Goal: Transaction & Acquisition: Purchase product/service

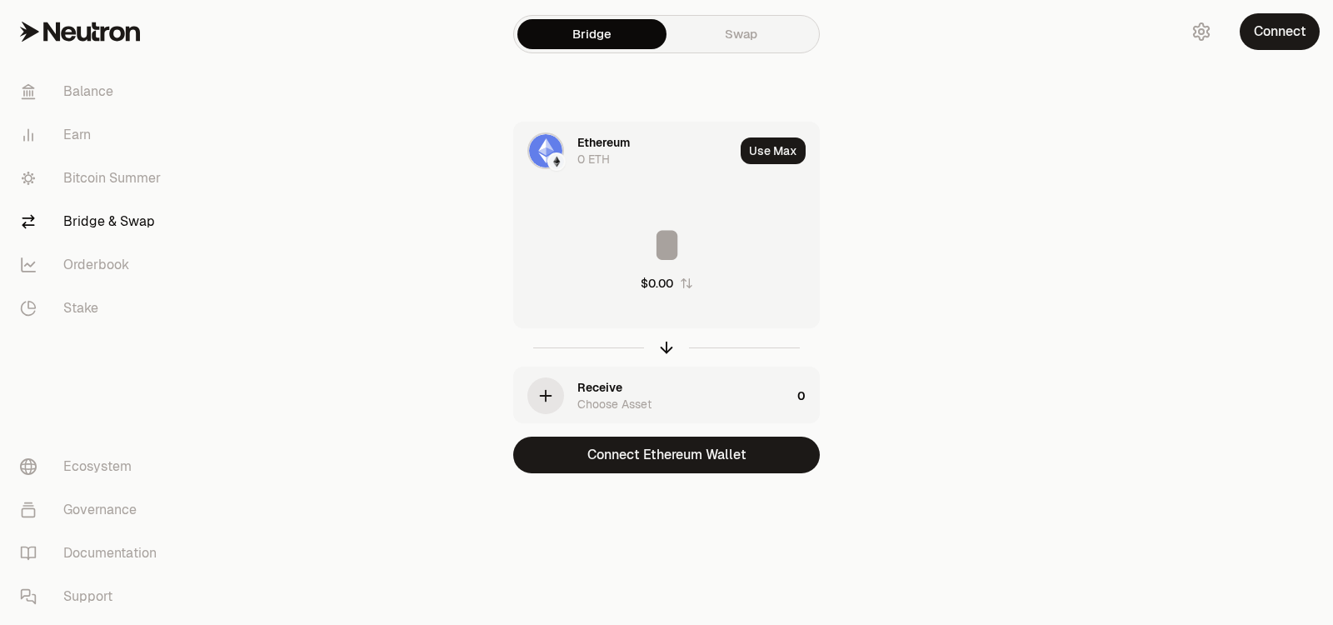
drag, startPoint x: 0, startPoint y: 0, endPoint x: 590, endPoint y: 150, distance: 608.4
click at [590, 151] on div "0 ETH" at bounding box center [593, 159] width 32 height 17
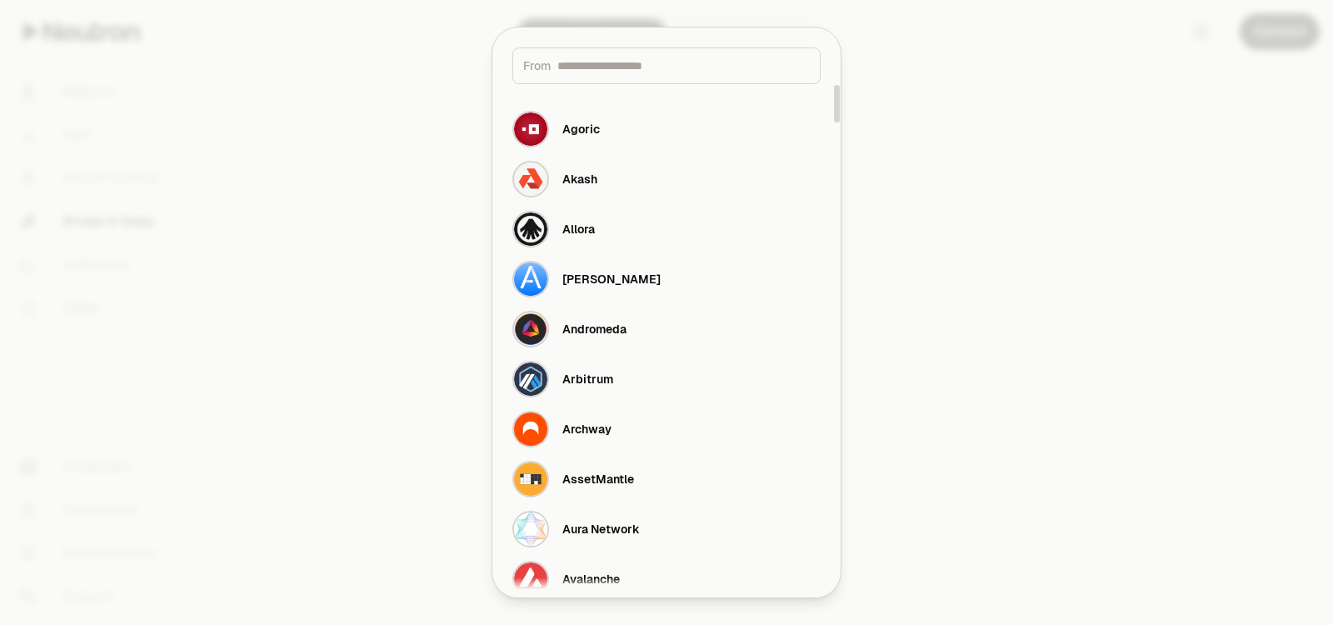
click at [621, 72] on input at bounding box center [683, 65] width 252 height 17
type input "**"
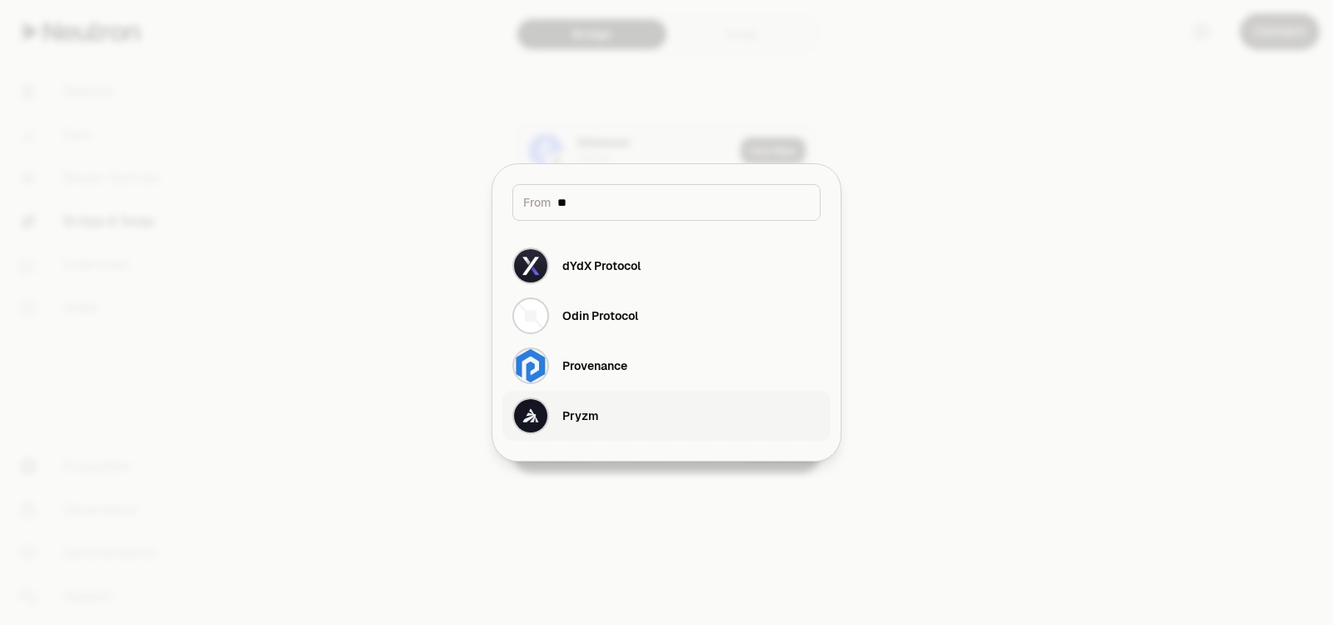
click at [606, 411] on button "Pryzm" at bounding box center [666, 416] width 328 height 50
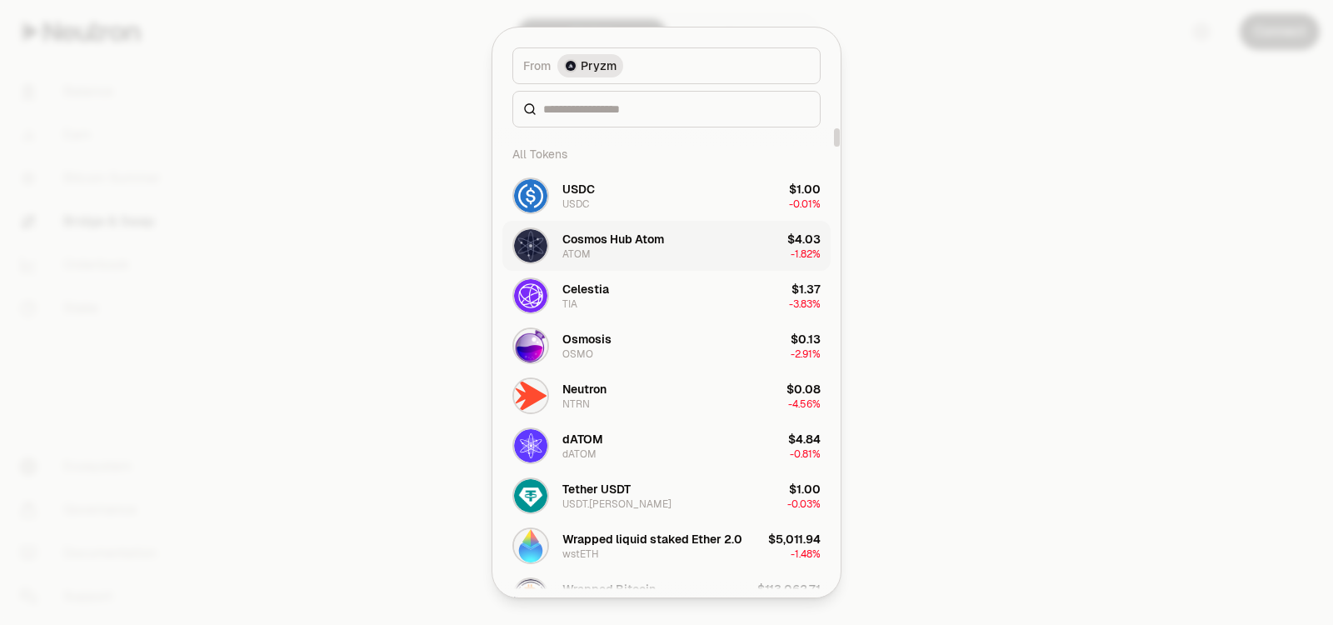
click at [668, 252] on button "Cosmos Hub Atom ATOM $4.03 -1.82%" at bounding box center [666, 246] width 328 height 50
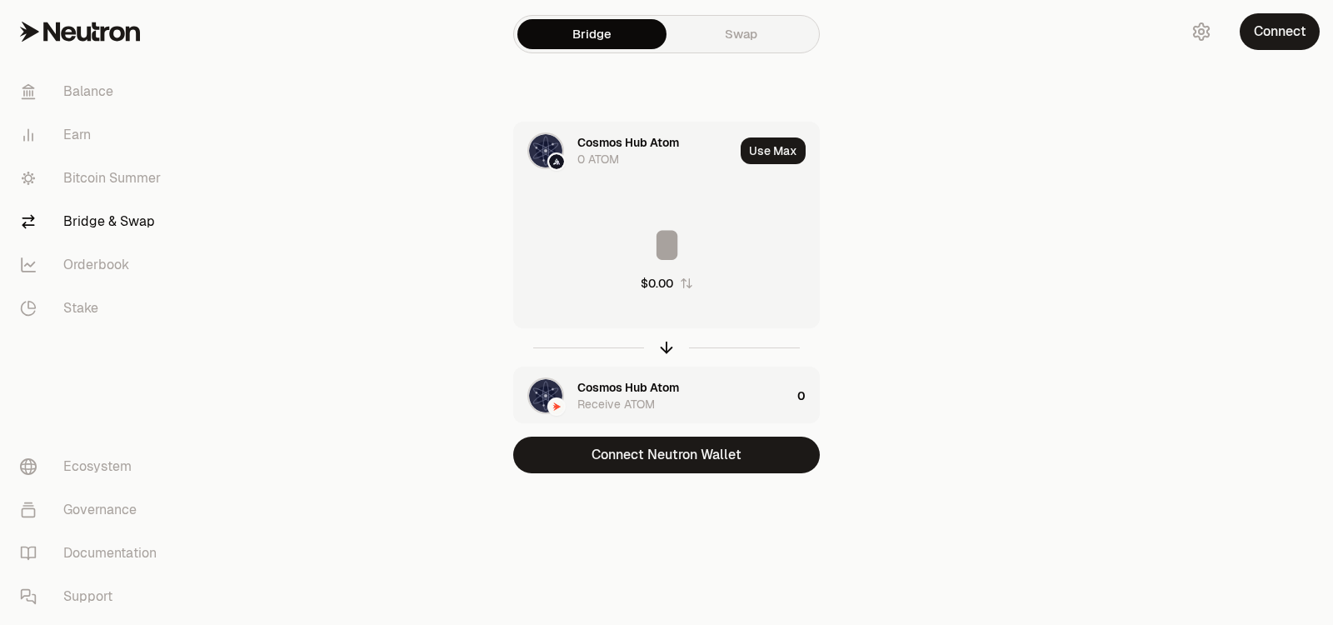
click at [624, 387] on div "Cosmos Hub Atom" at bounding box center [628, 387] width 102 height 17
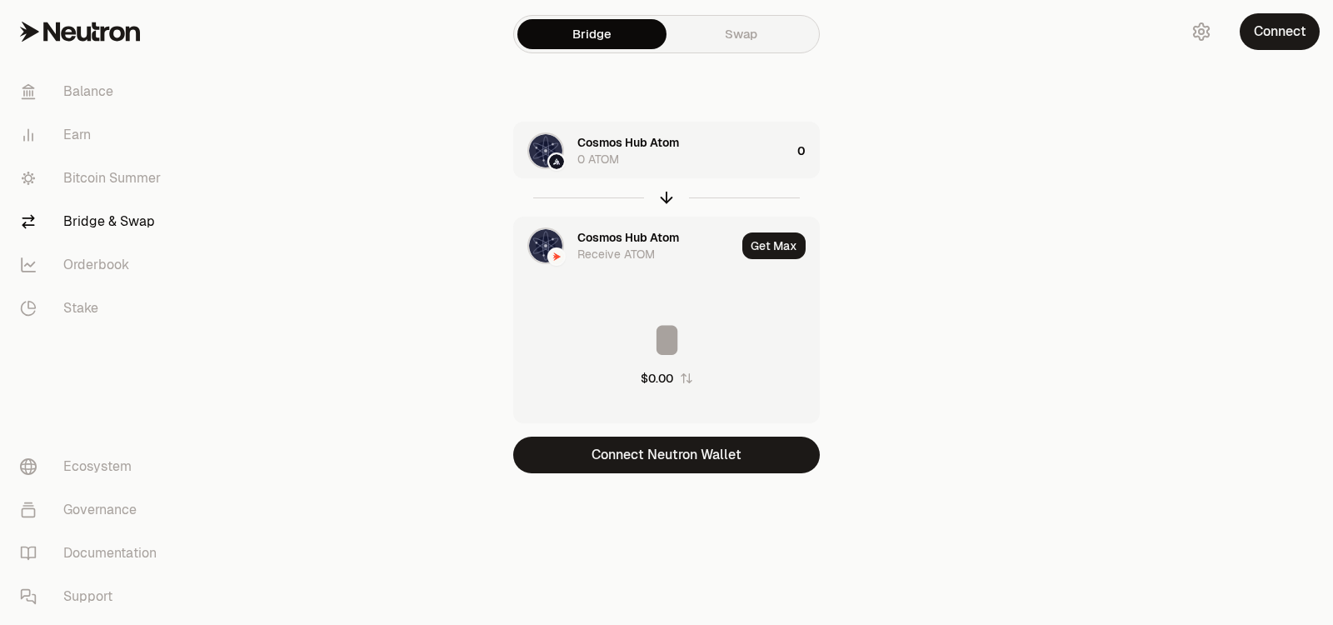
click at [535, 227] on div at bounding box center [545, 245] width 37 height 37
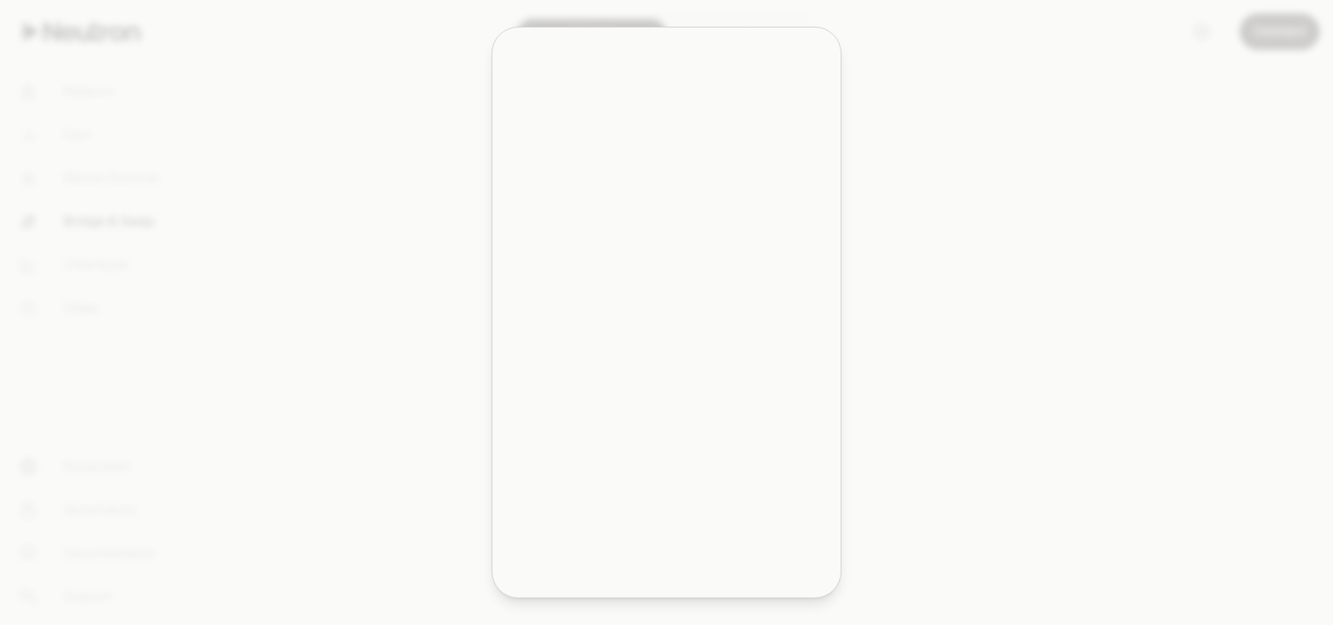
click at [547, 237] on div "button" at bounding box center [530, 245] width 37 height 37
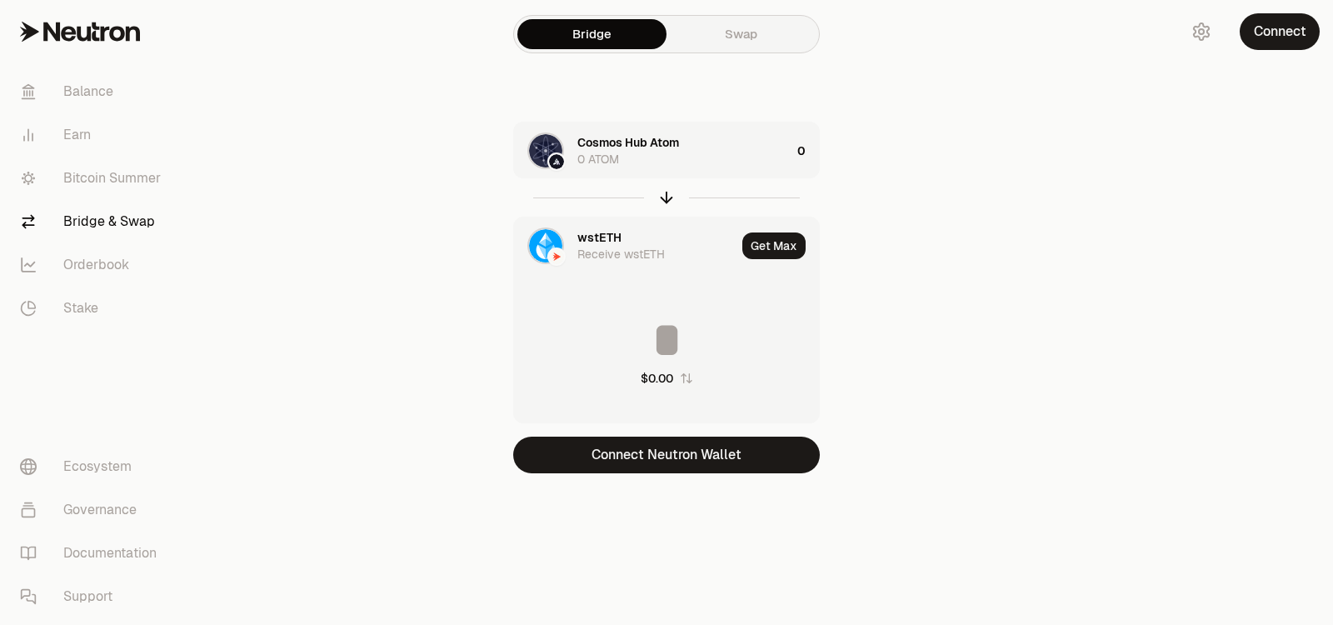
click at [602, 247] on div "Receive wstETH" at bounding box center [620, 254] width 87 height 17
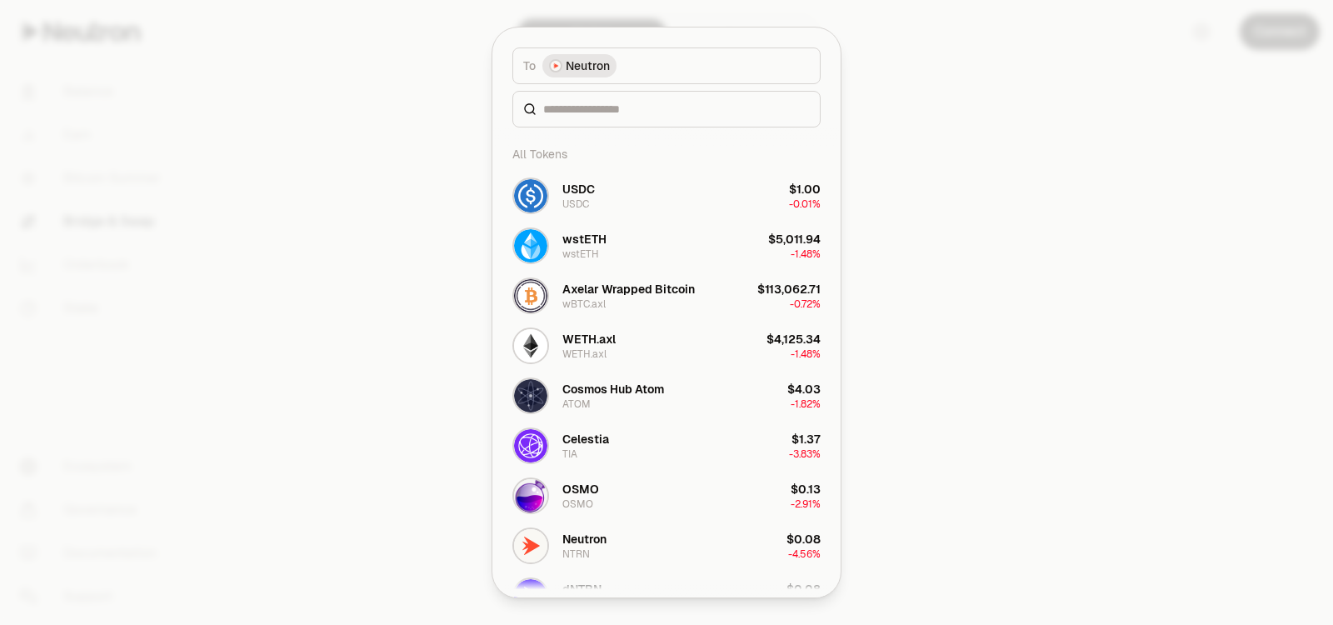
click at [632, 74] on button "To Neutron" at bounding box center [666, 65] width 308 height 37
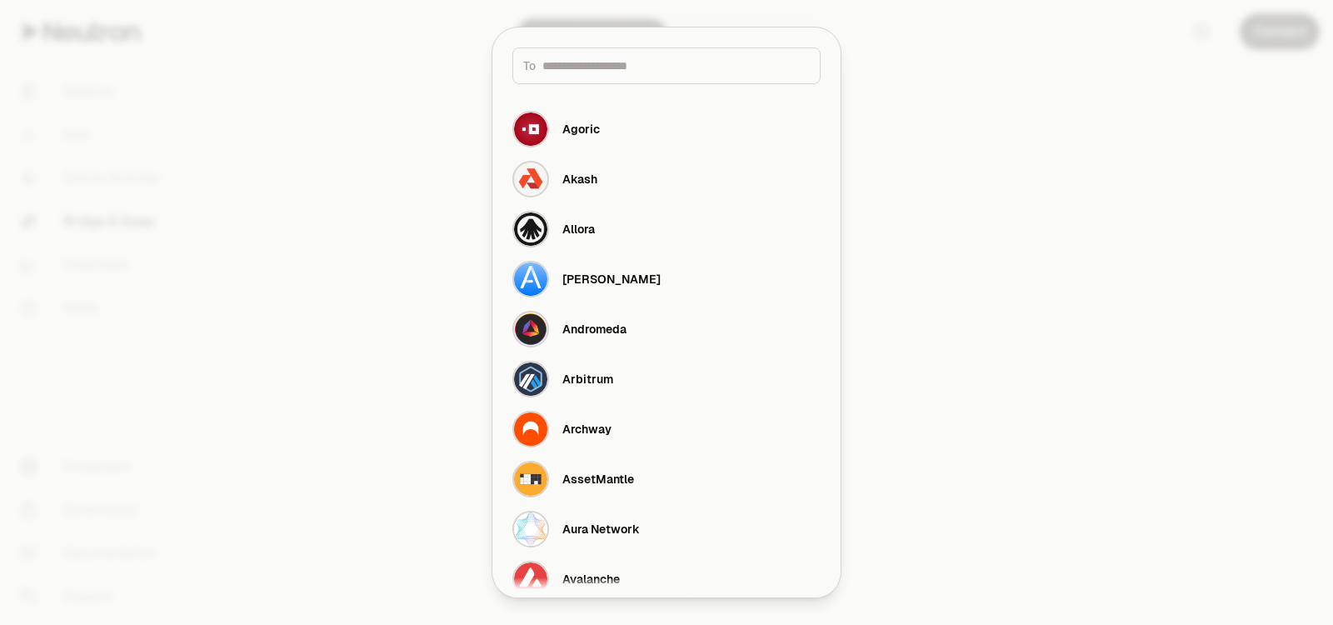
click at [634, 77] on div "To" at bounding box center [666, 65] width 308 height 37
click at [636, 71] on input at bounding box center [675, 65] width 267 height 17
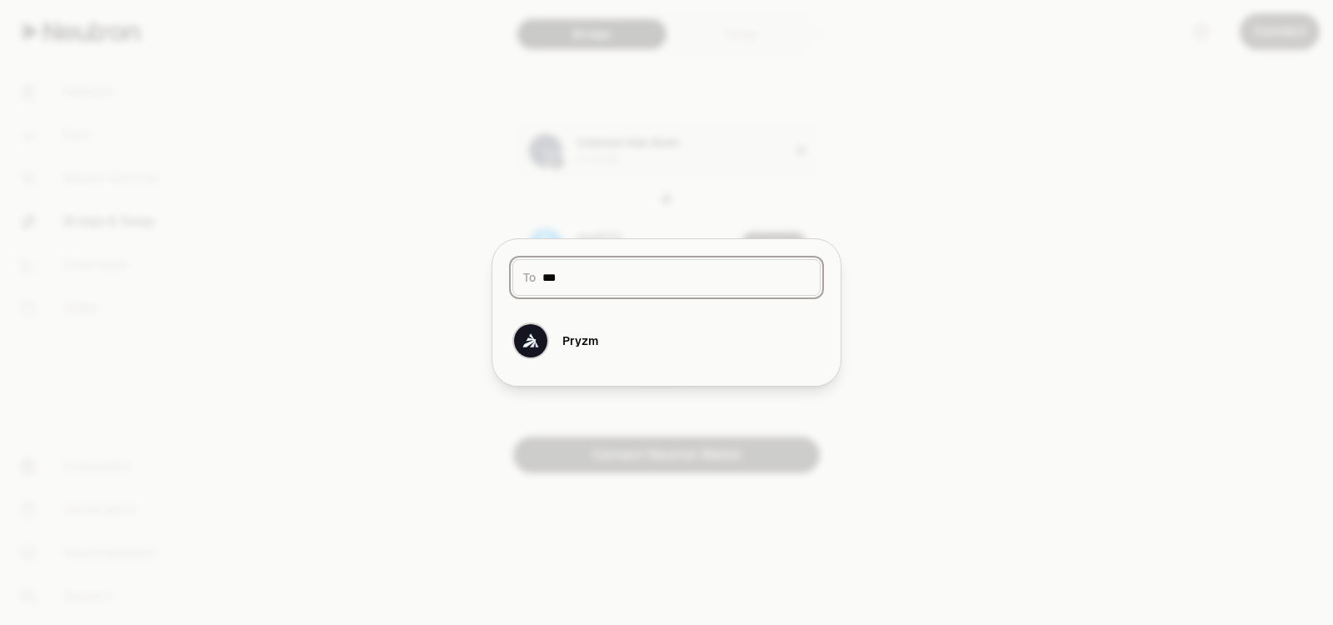
type input "***"
click at [614, 302] on div "Pryzm" at bounding box center [666, 341] width 348 height 90
click at [601, 344] on button "Pryzm" at bounding box center [666, 341] width 328 height 50
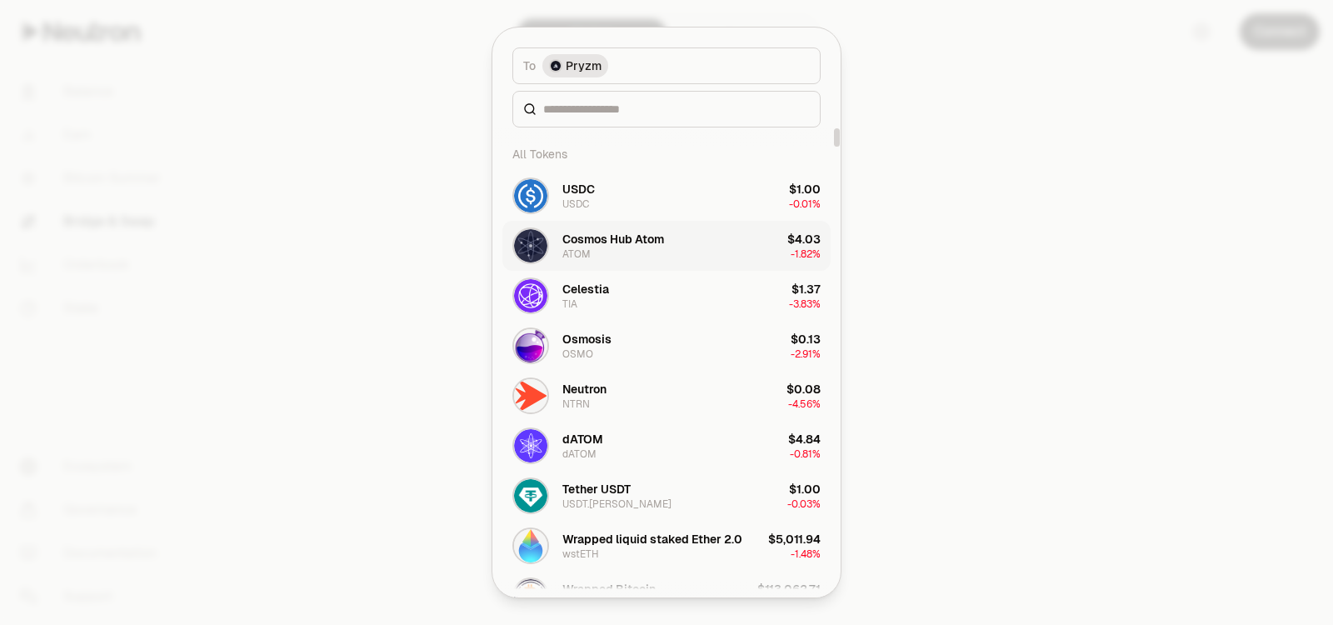
click at [687, 253] on button "Cosmos Hub Atom ATOM $4.03 -1.82%" at bounding box center [666, 246] width 328 height 50
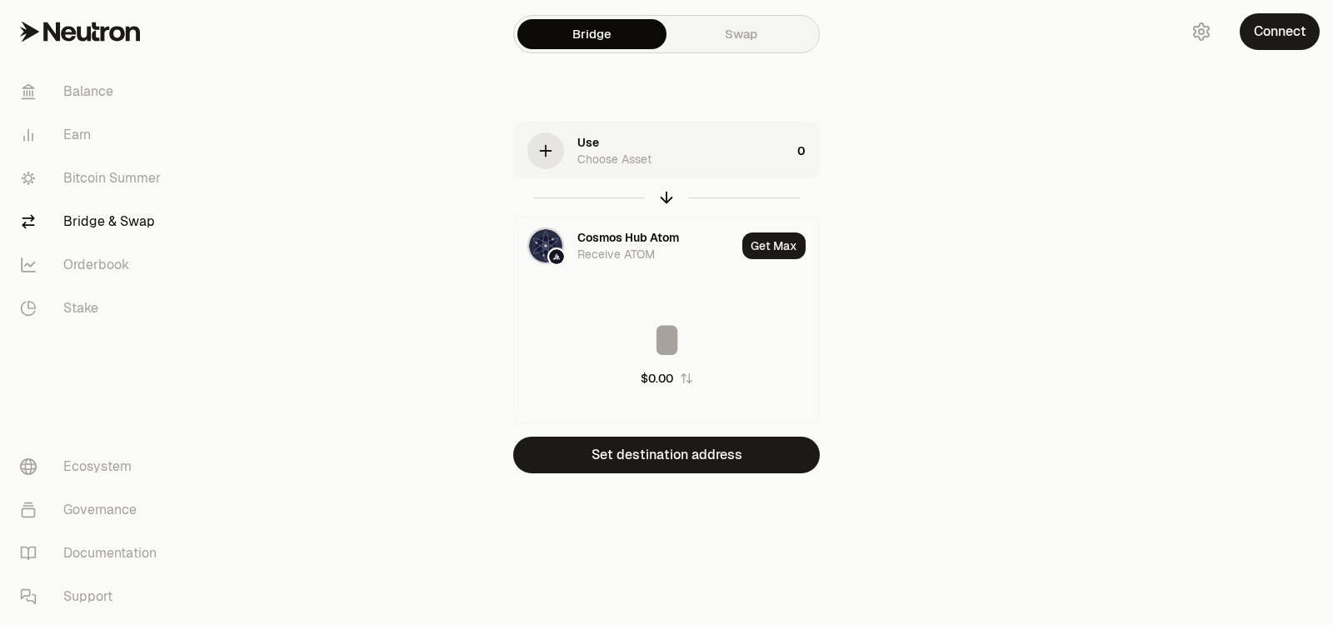
click at [561, 147] on div "button" at bounding box center [545, 150] width 37 height 37
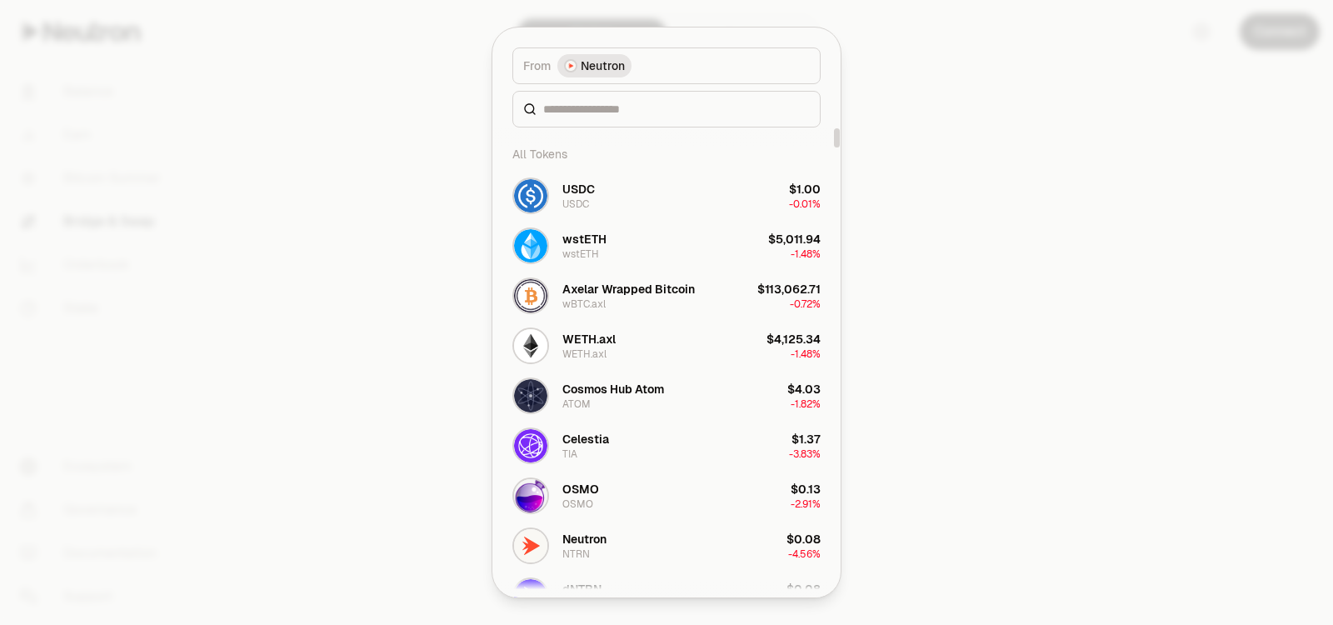
click at [616, 63] on span "Neutron" at bounding box center [603, 65] width 44 height 17
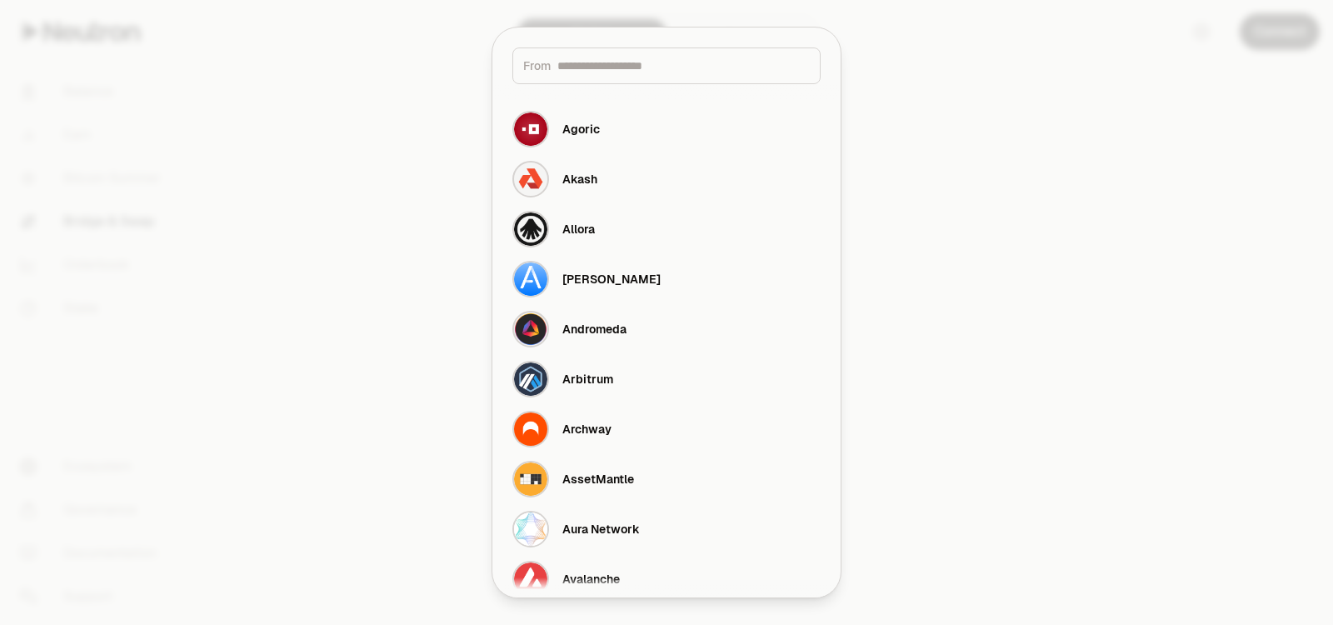
click at [640, 77] on div "From" at bounding box center [666, 65] width 308 height 37
click at [645, 57] on input at bounding box center [683, 65] width 252 height 17
type input "*"
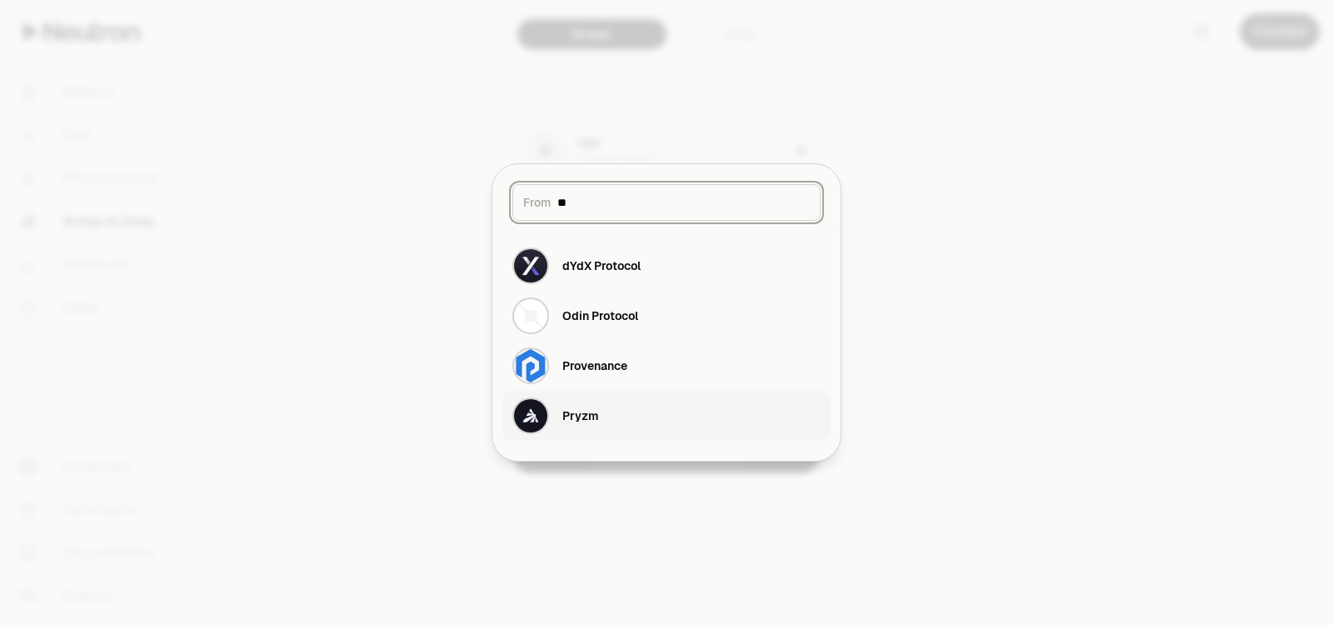
type input "**"
click at [686, 409] on button "Pryzm" at bounding box center [666, 416] width 328 height 50
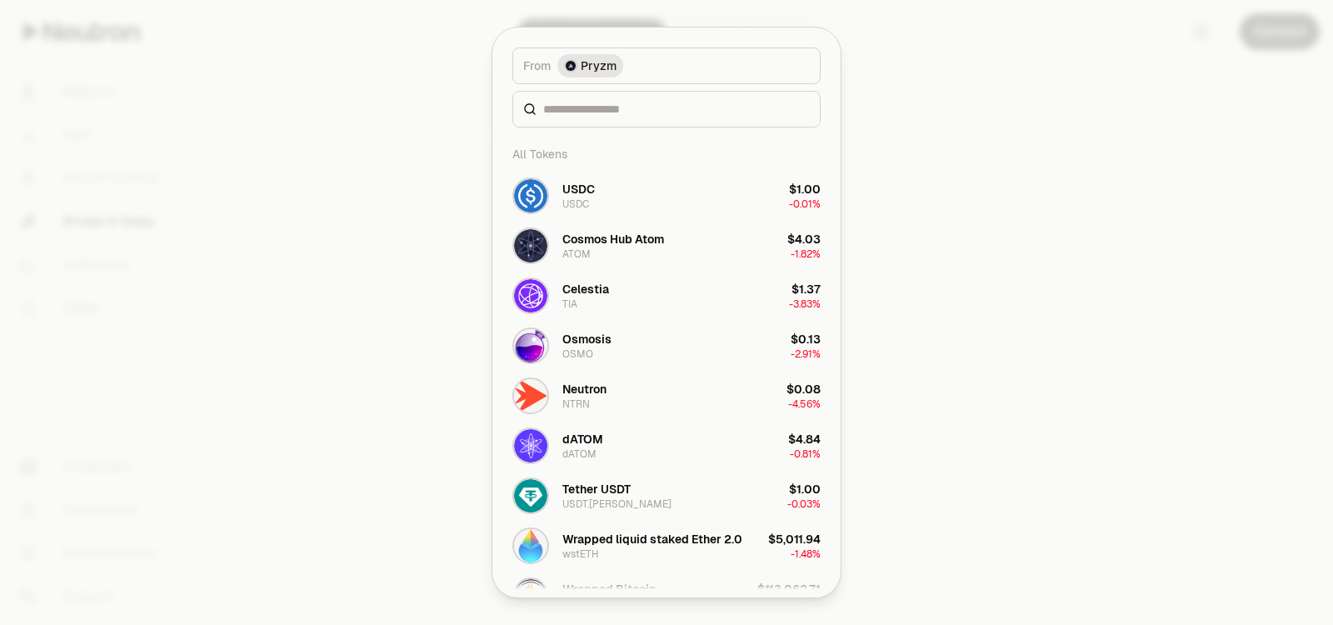
click at [726, 120] on div at bounding box center [666, 109] width 308 height 37
click at [725, 114] on input at bounding box center [676, 109] width 267 height 17
click at [722, 252] on button "Cosmos Hub Atom ATOM $4.03 -1.82%" at bounding box center [666, 246] width 328 height 50
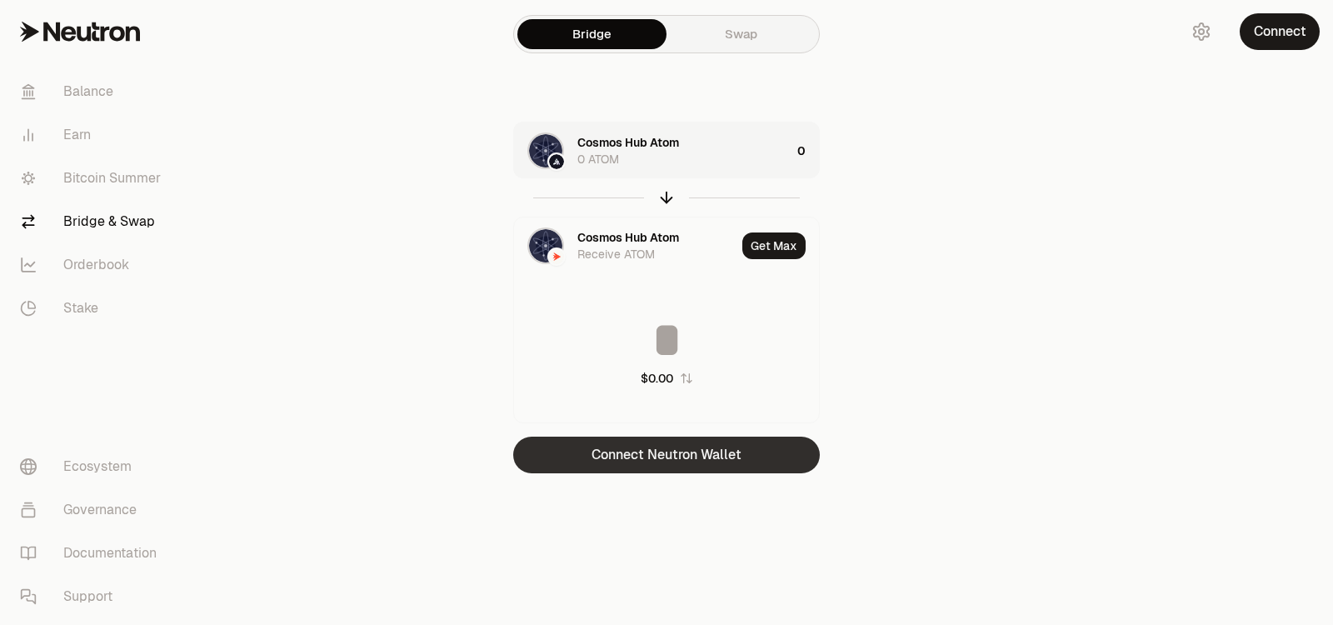
click at [710, 447] on button "Connect Neutron Wallet" at bounding box center [666, 454] width 307 height 37
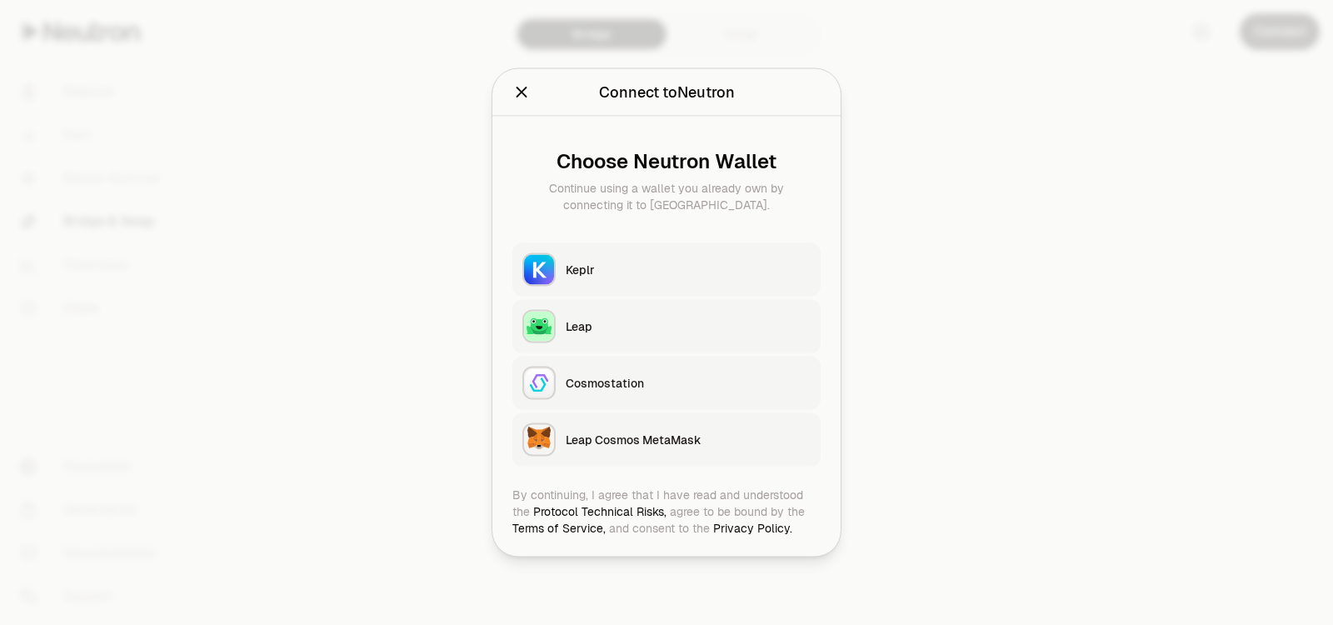
click at [719, 277] on button "Keplr" at bounding box center [666, 269] width 308 height 53
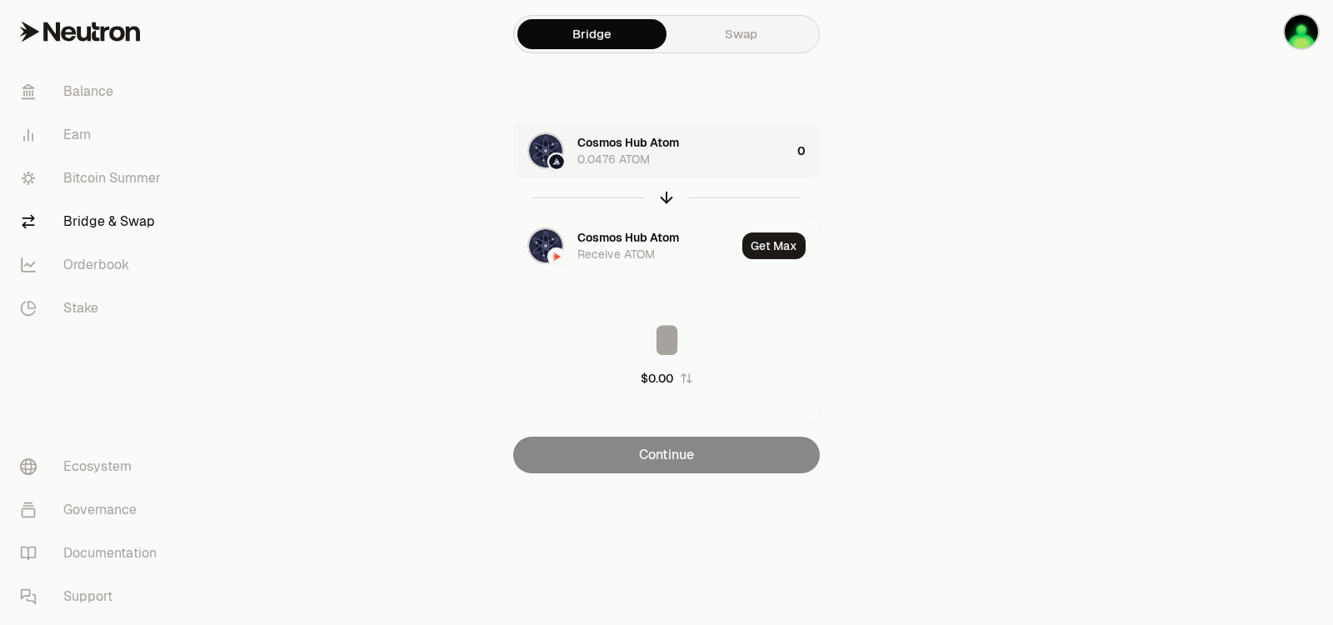
click at [803, 143] on div "0" at bounding box center [808, 150] width 22 height 57
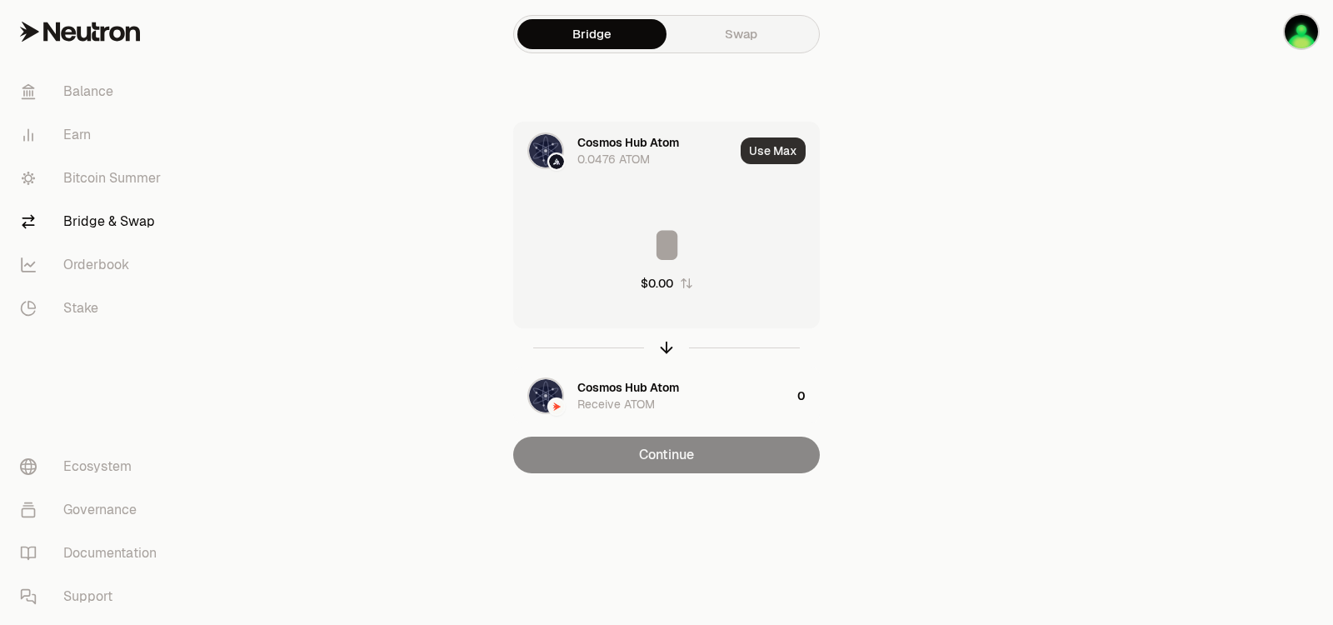
click at [786, 149] on button "Use Max" at bounding box center [772, 150] width 65 height 27
type input "******"
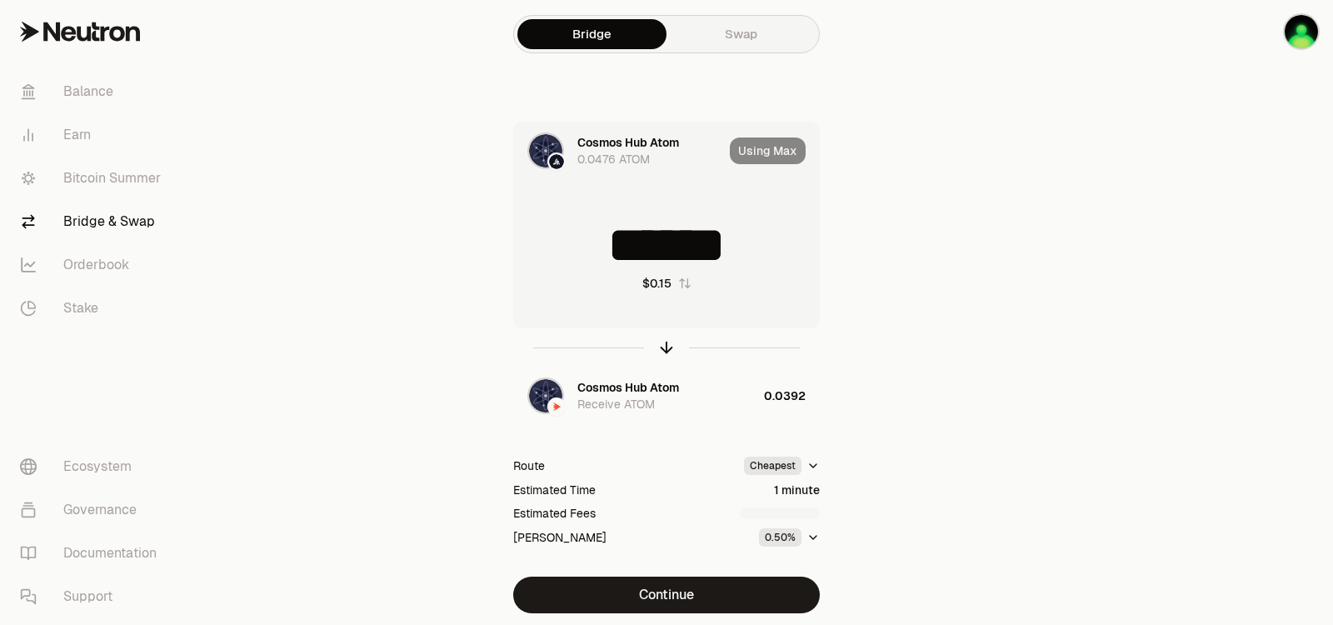
scroll to position [45, 0]
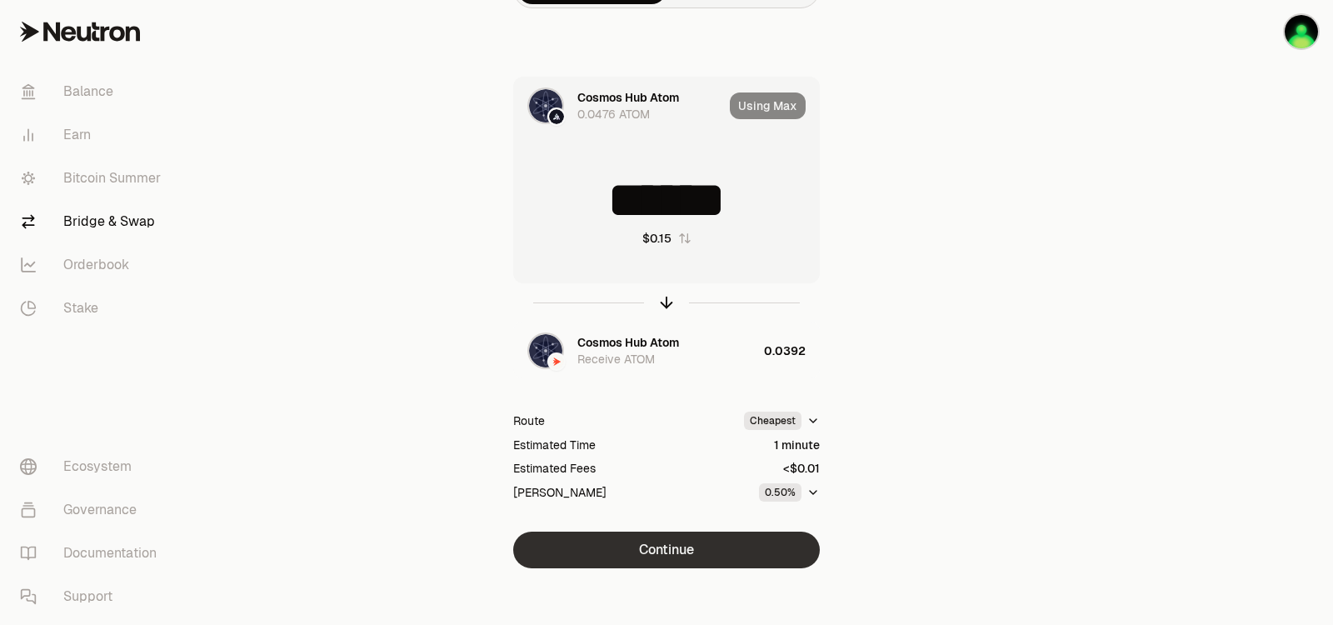
click at [691, 546] on button "Continue" at bounding box center [666, 549] width 307 height 37
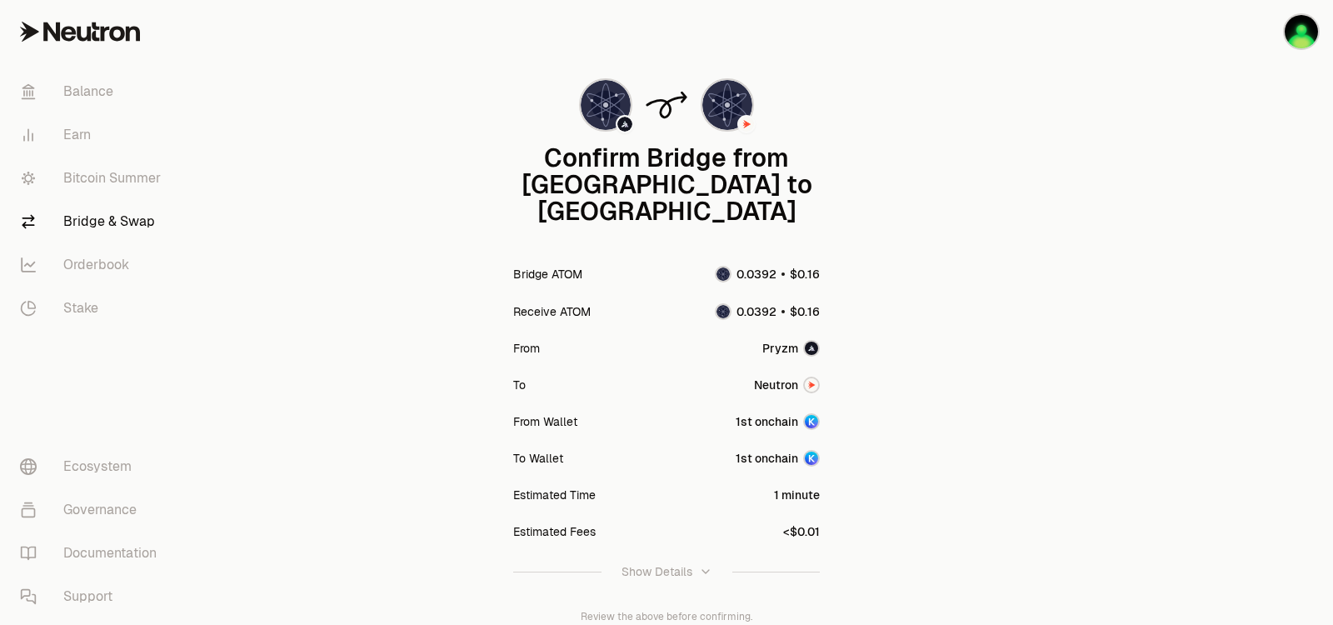
scroll to position [153, 0]
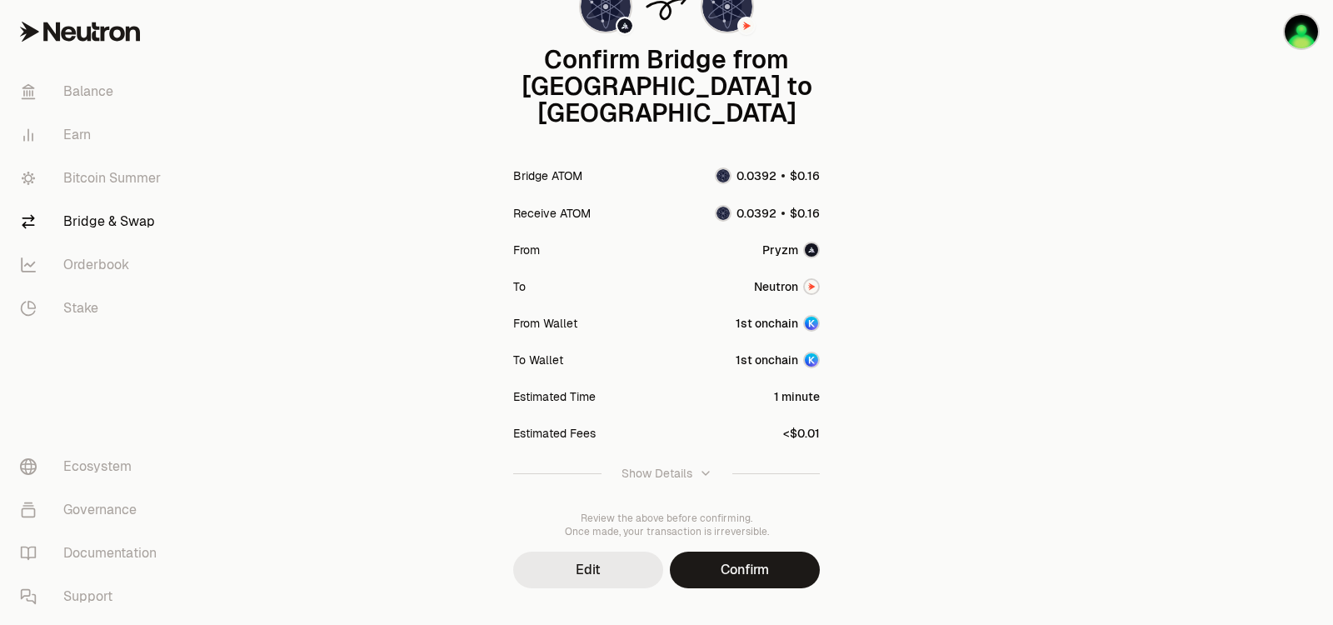
click at [599, 551] on button "Edit" at bounding box center [588, 569] width 150 height 37
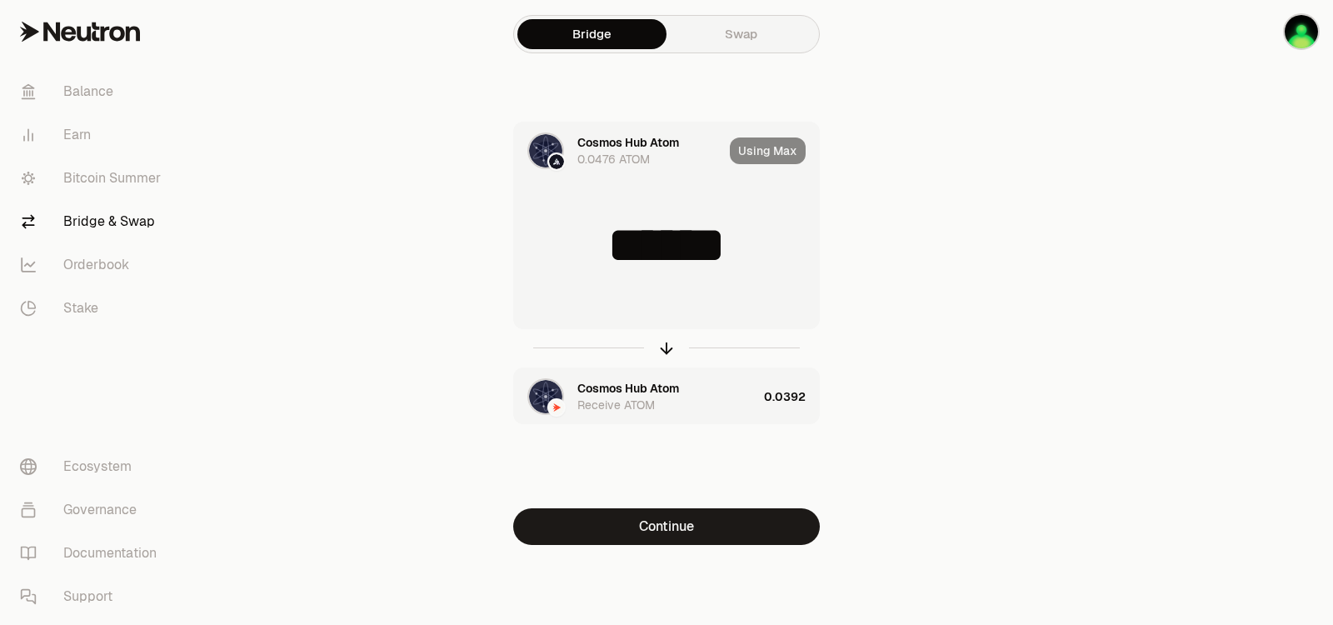
scroll to position [0, 0]
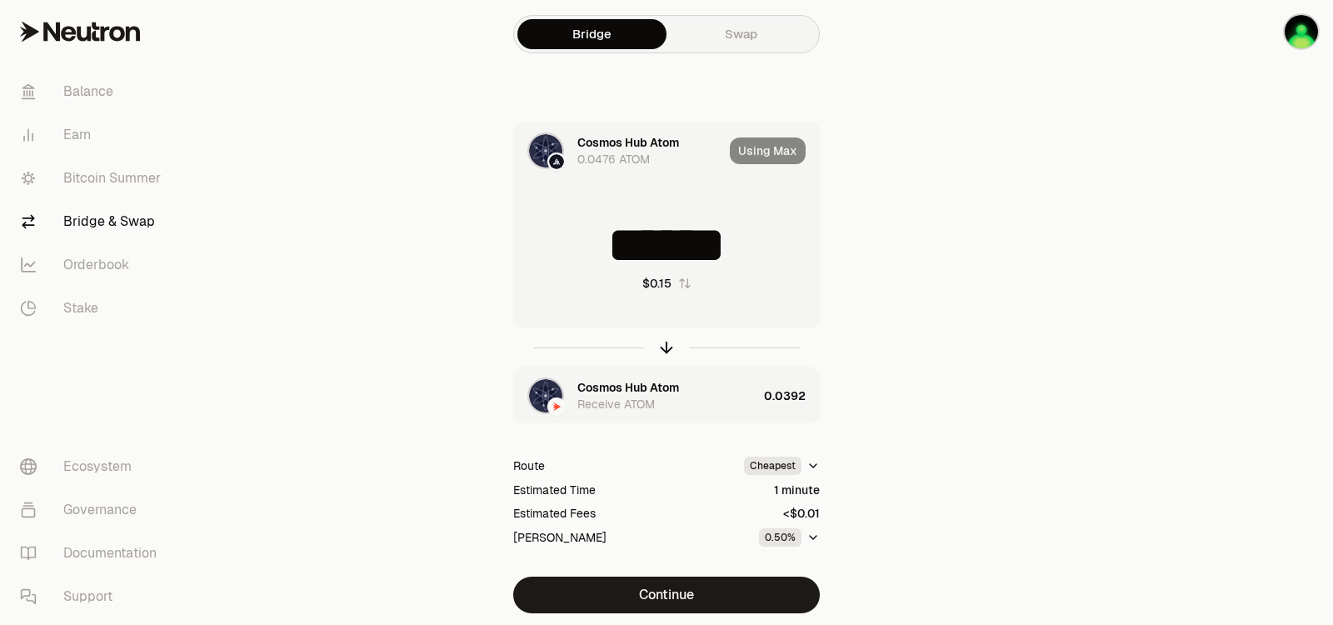
click at [674, 394] on div "Cosmos Hub Atom" at bounding box center [628, 387] width 102 height 17
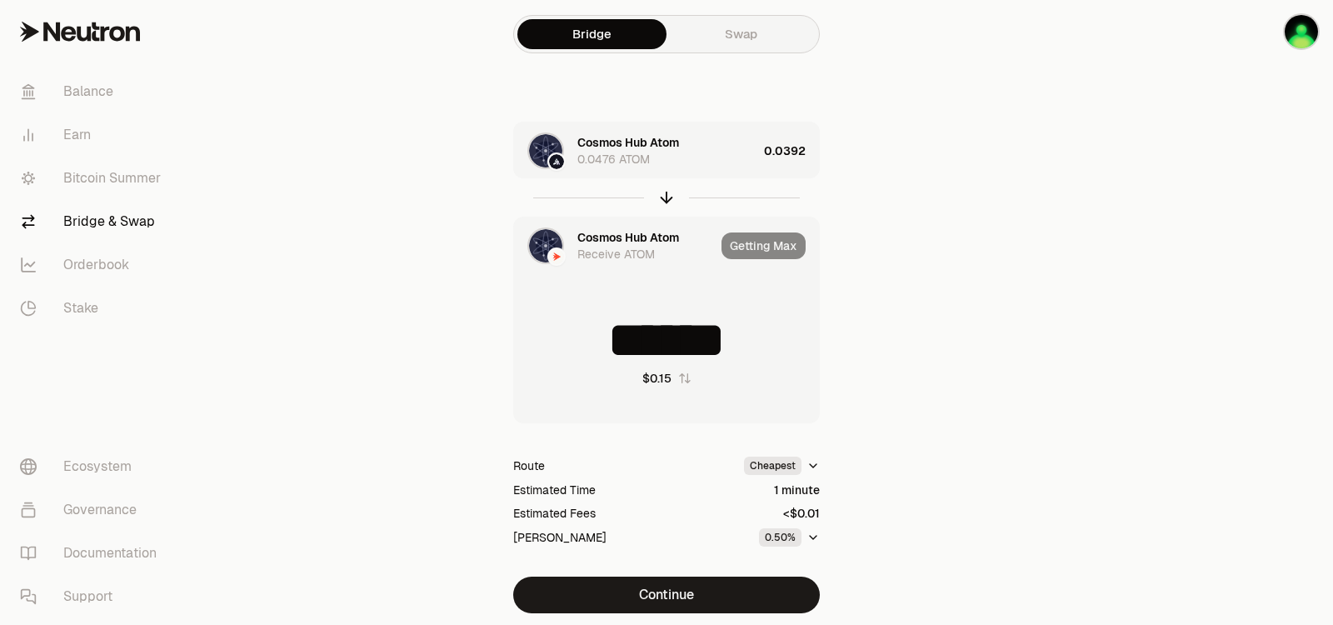
click at [577, 257] on div "Receive ATOM" at bounding box center [615, 254] width 77 height 17
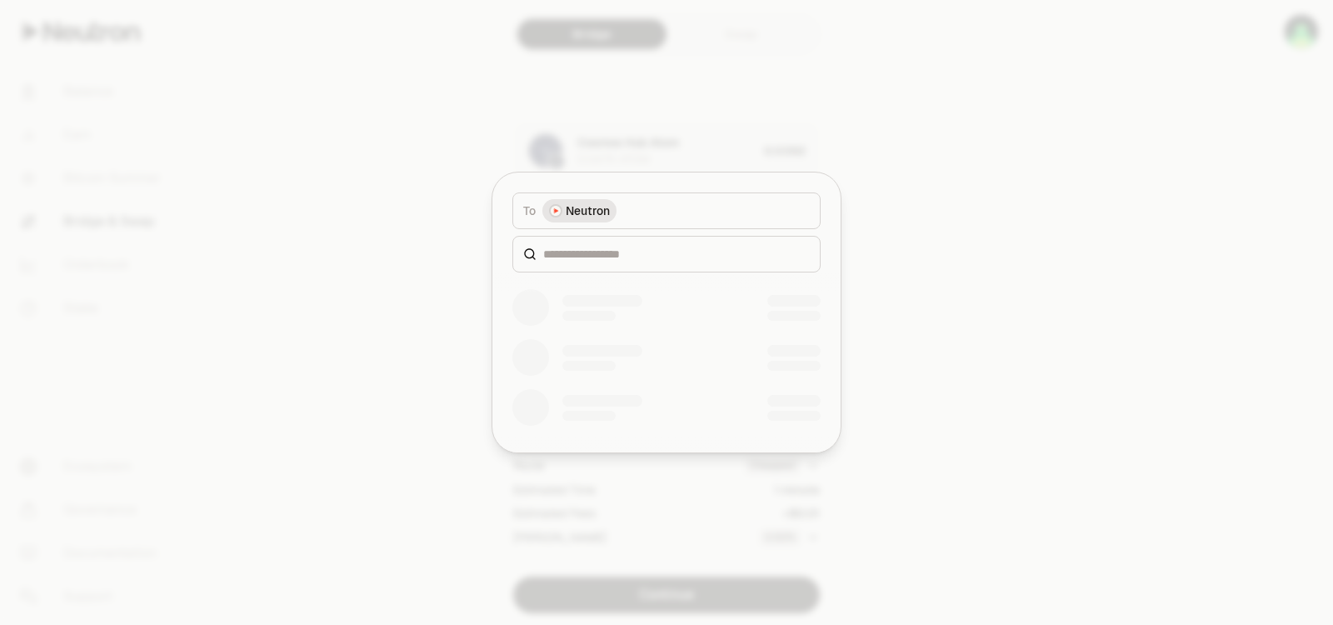
click at [601, 272] on div at bounding box center [666, 362] width 348 height 180
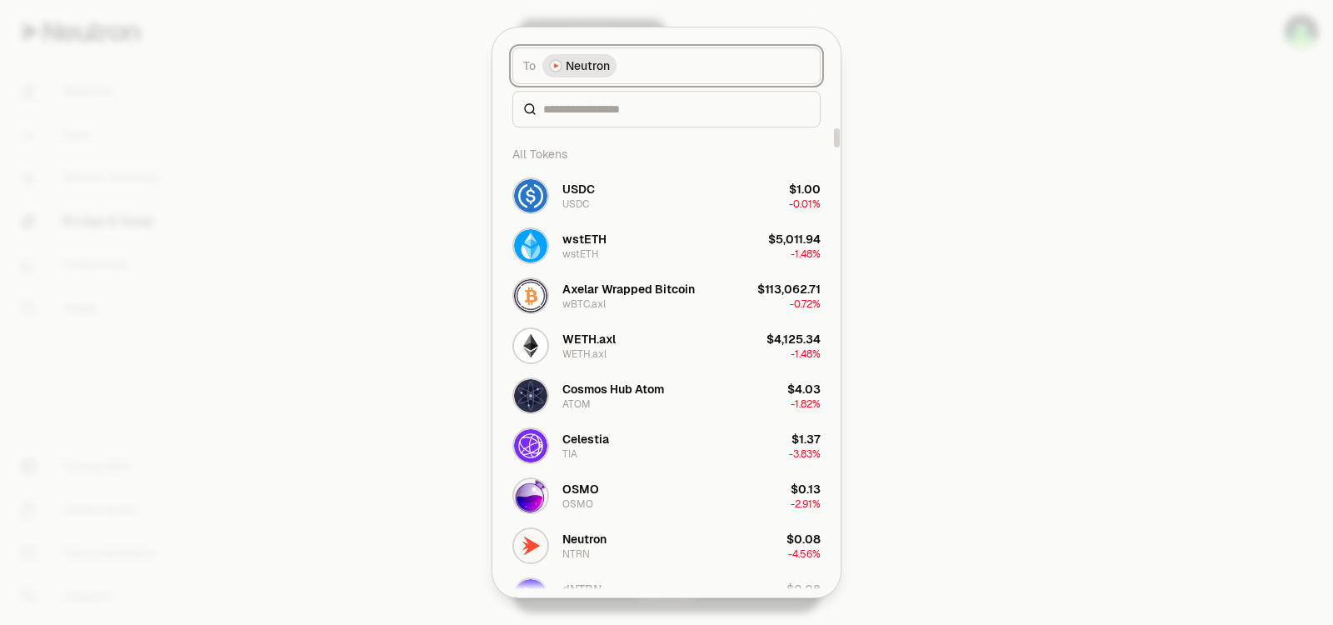
click at [608, 71] on span "Neutron" at bounding box center [588, 65] width 44 height 17
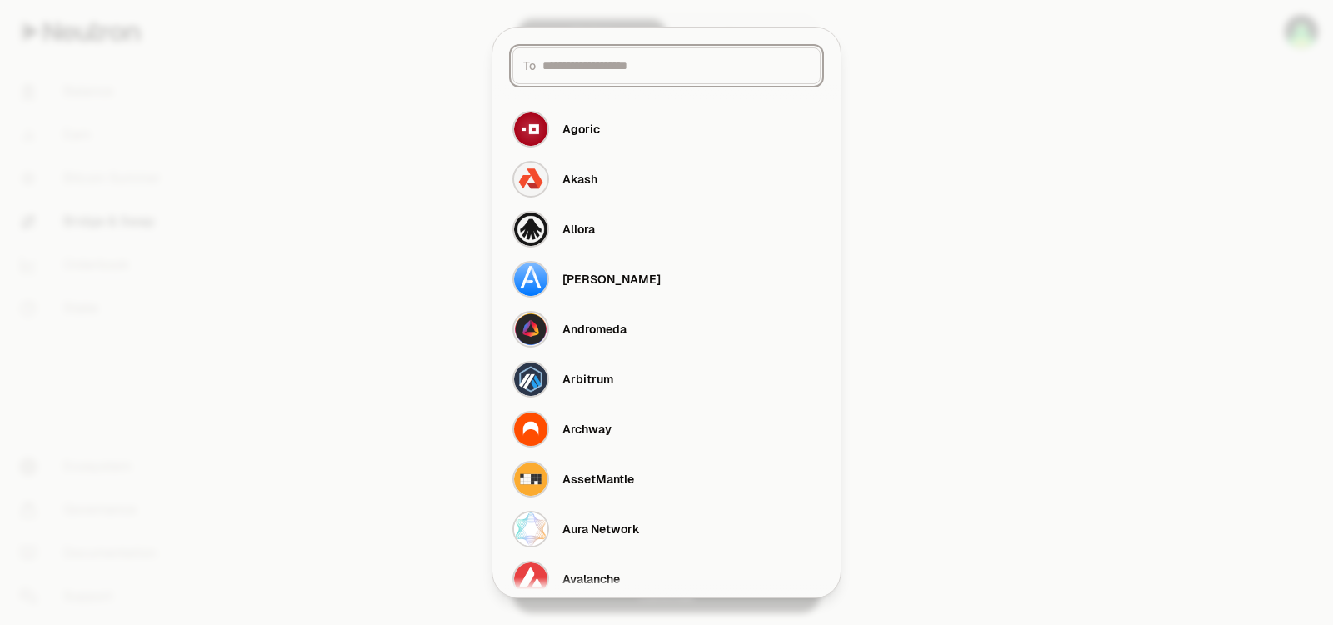
click at [644, 70] on input at bounding box center [675, 65] width 267 height 17
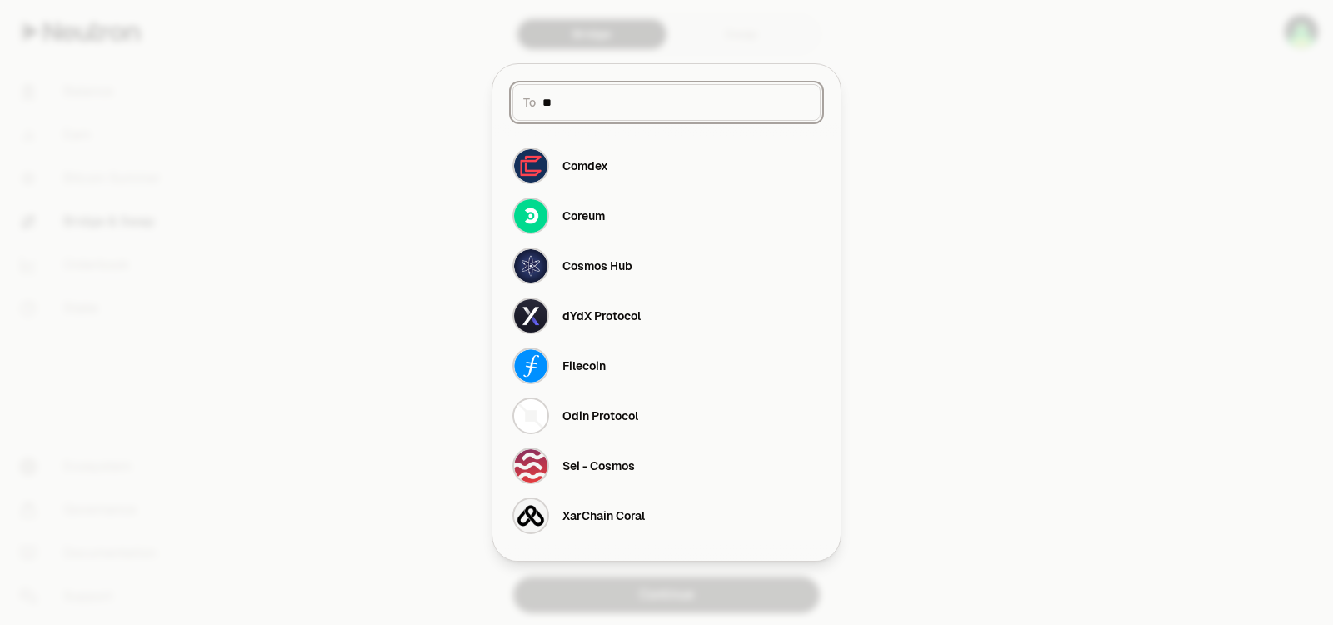
type input "***"
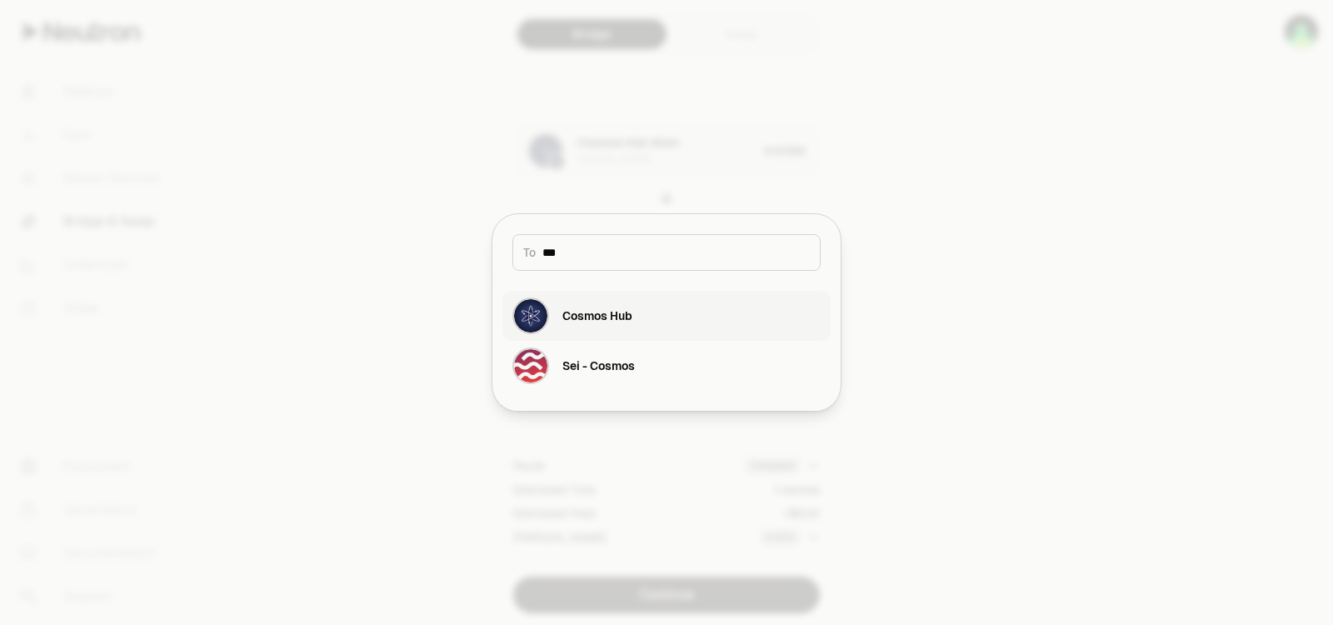
click at [656, 322] on button "Cosmos Hub" at bounding box center [666, 316] width 328 height 50
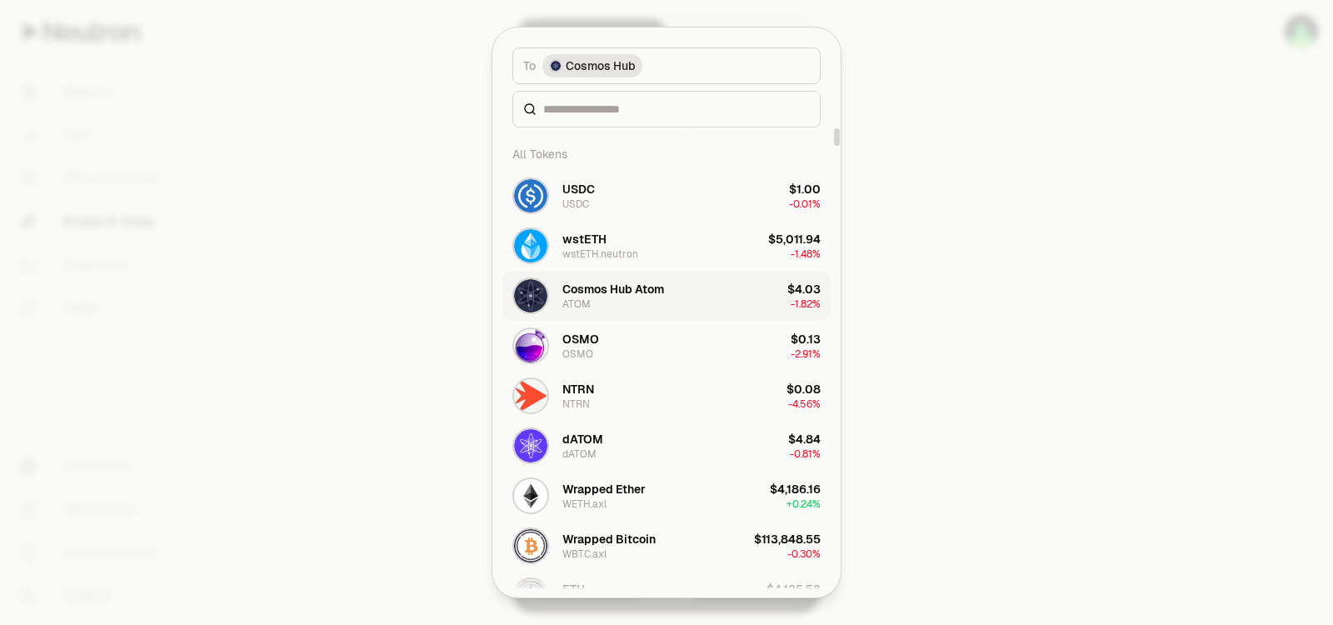
click at [673, 292] on button "Cosmos Hub Atom ATOM $4.03 -1.82%" at bounding box center [666, 296] width 328 height 50
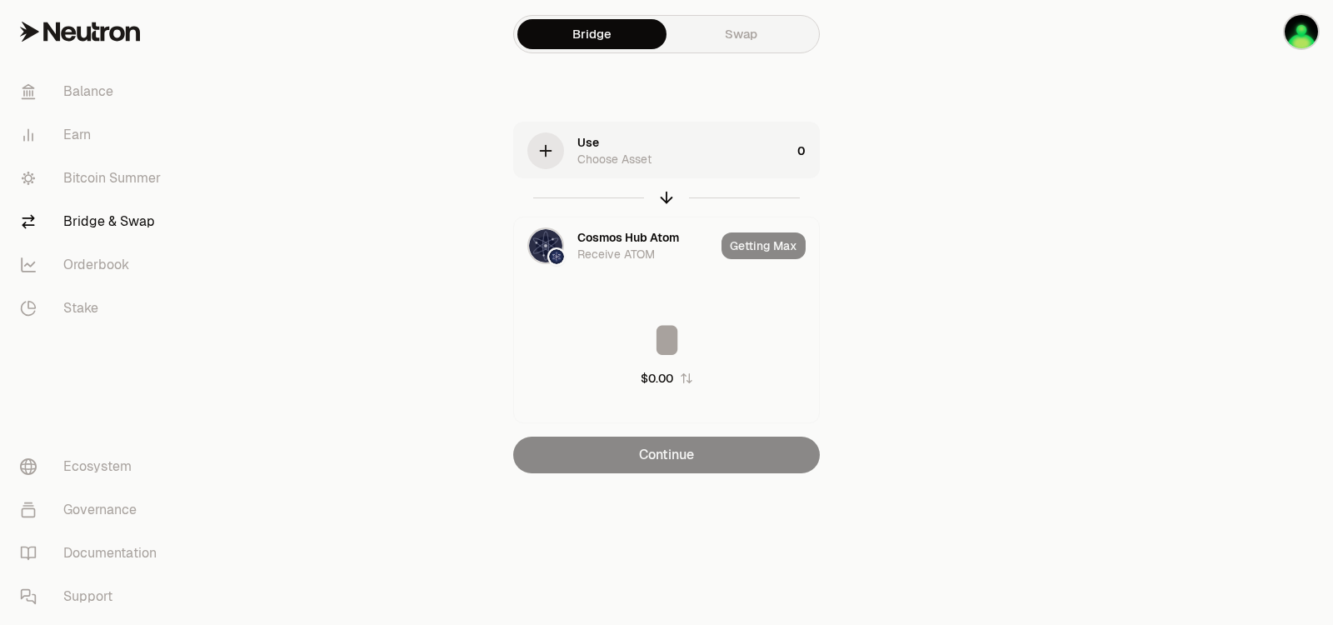
click at [632, 153] on div "Choose Asset" at bounding box center [614, 159] width 74 height 17
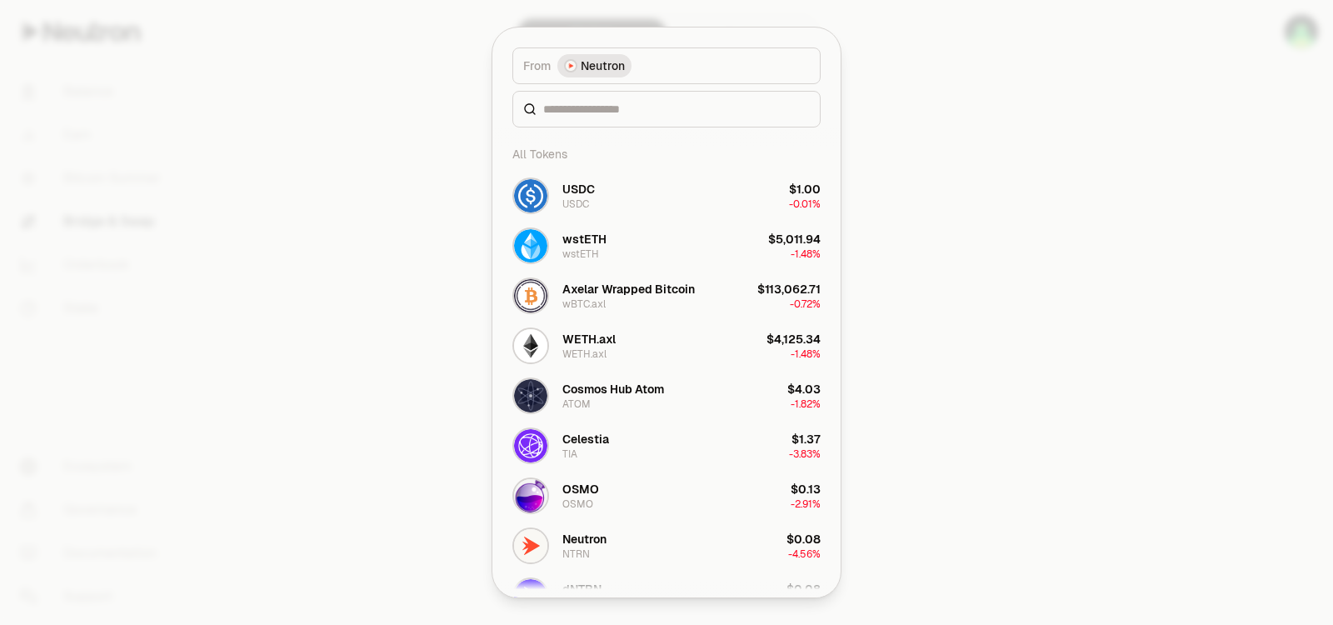
click at [614, 65] on span "Neutron" at bounding box center [603, 65] width 44 height 17
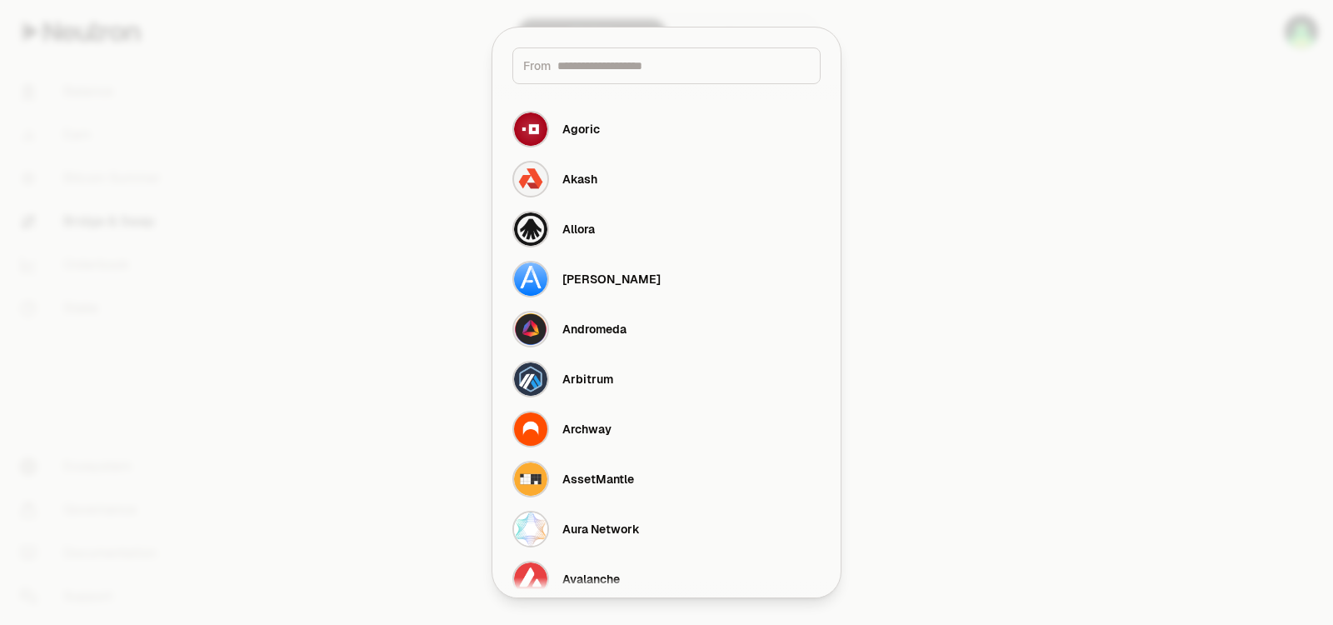
click at [620, 74] on div "From" at bounding box center [666, 65] width 308 height 37
click at [625, 57] on input at bounding box center [683, 65] width 252 height 17
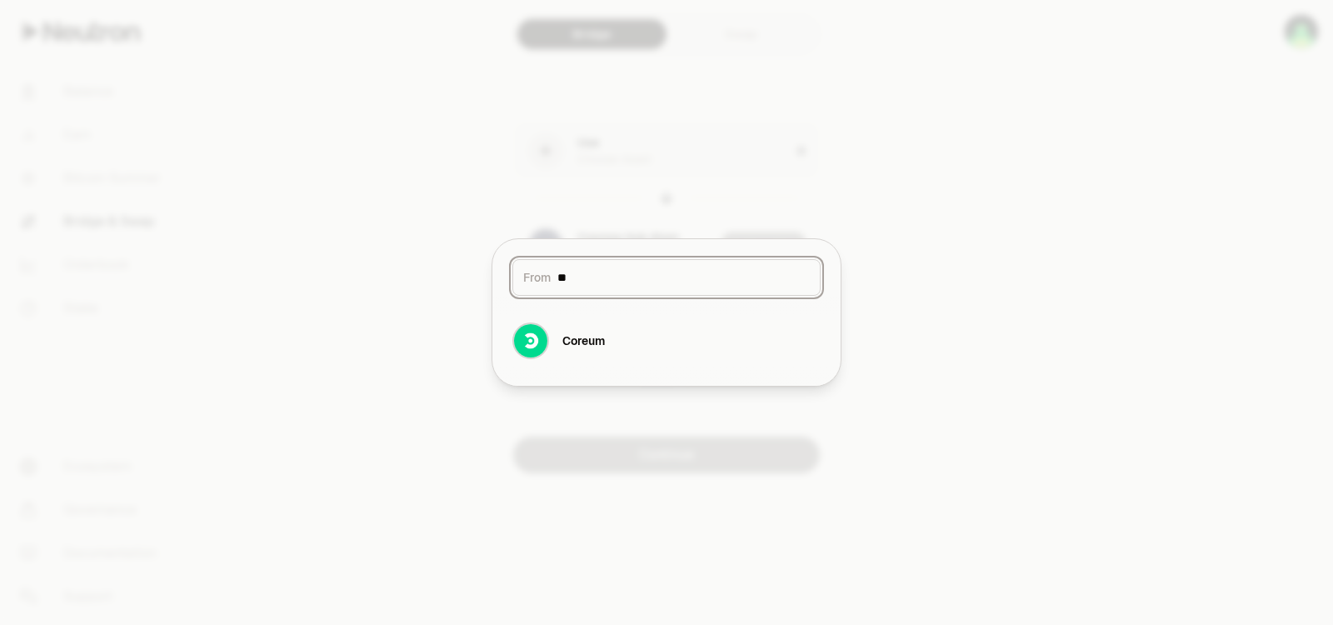
type input "*"
type input "***"
click at [620, 356] on button "Pryzm" at bounding box center [666, 341] width 328 height 50
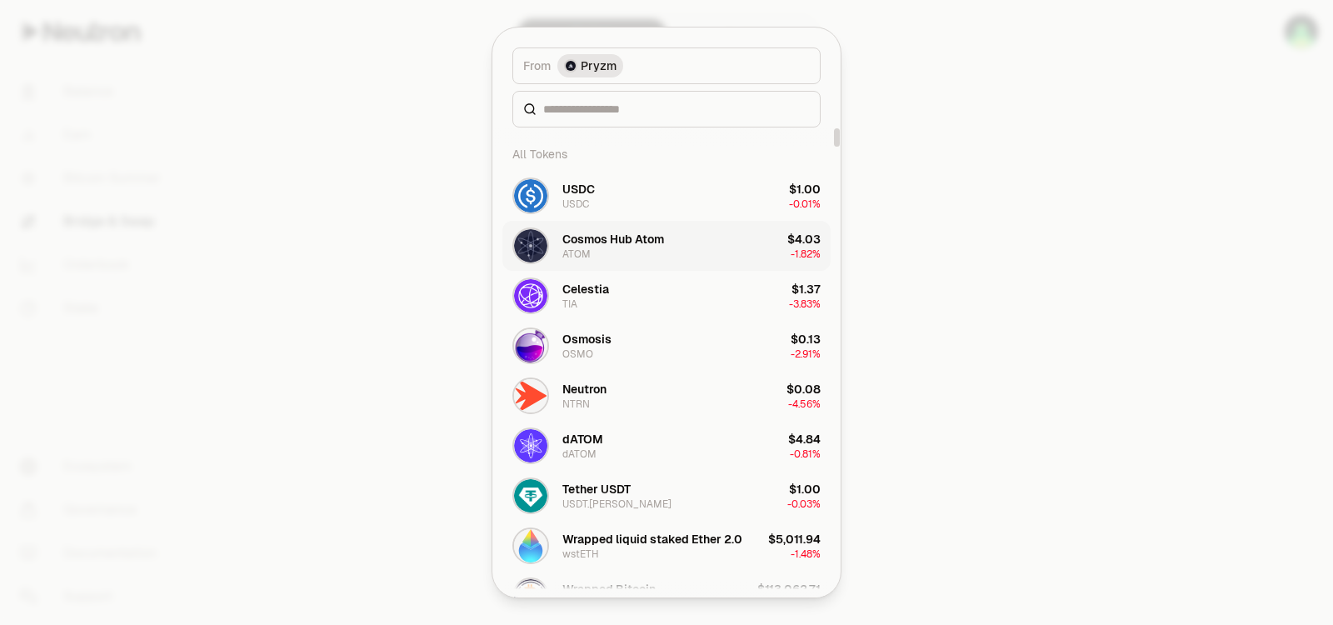
click at [707, 238] on button "Cosmos Hub Atom ATOM $4.03 -1.82%" at bounding box center [666, 246] width 328 height 50
type input "******"
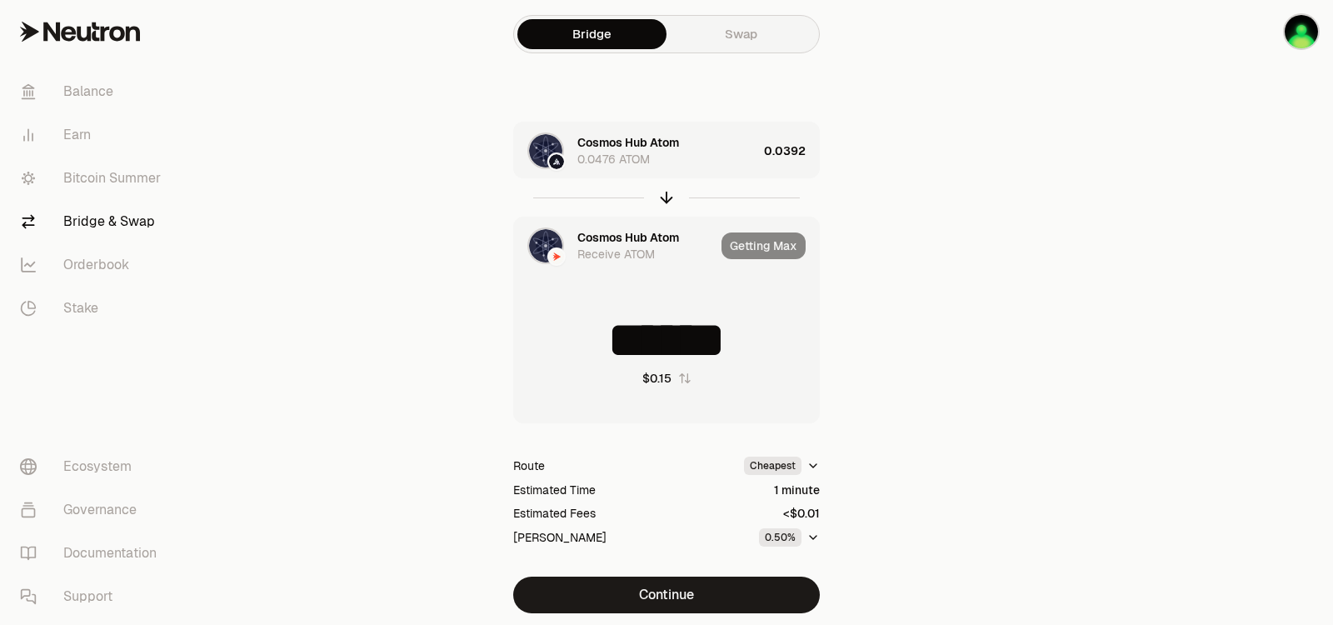
click at [556, 245] on img at bounding box center [545, 245] width 33 height 33
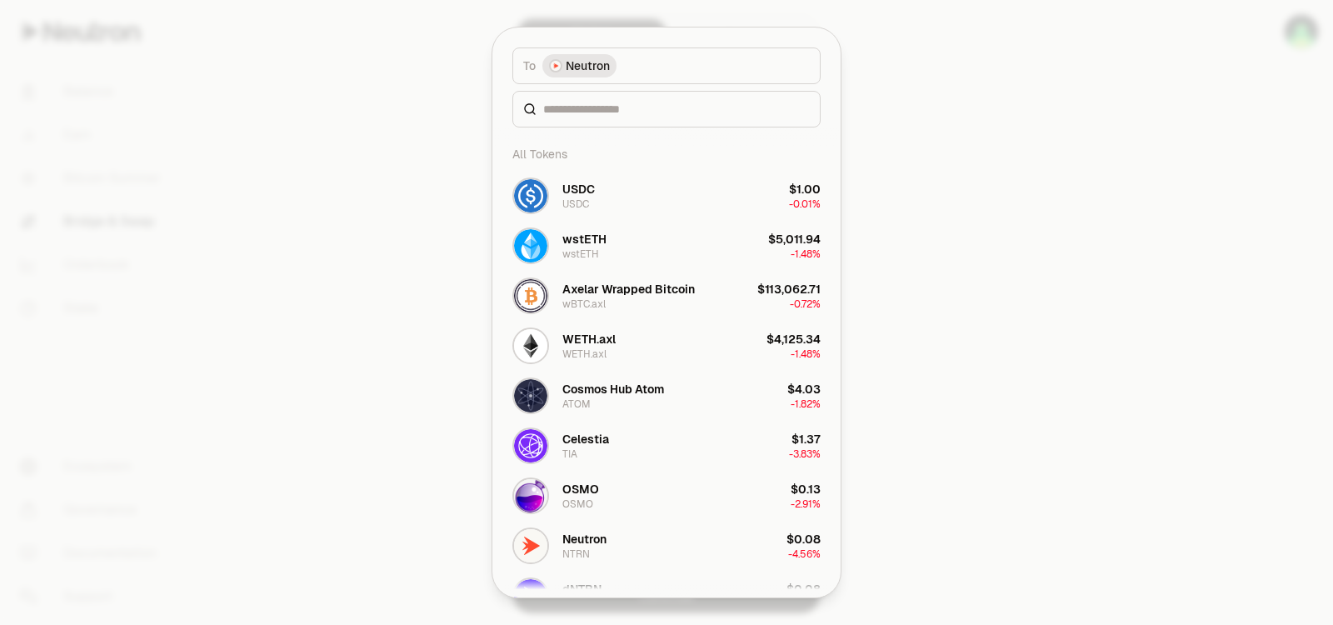
click at [619, 75] on button "To Neutron" at bounding box center [666, 65] width 308 height 37
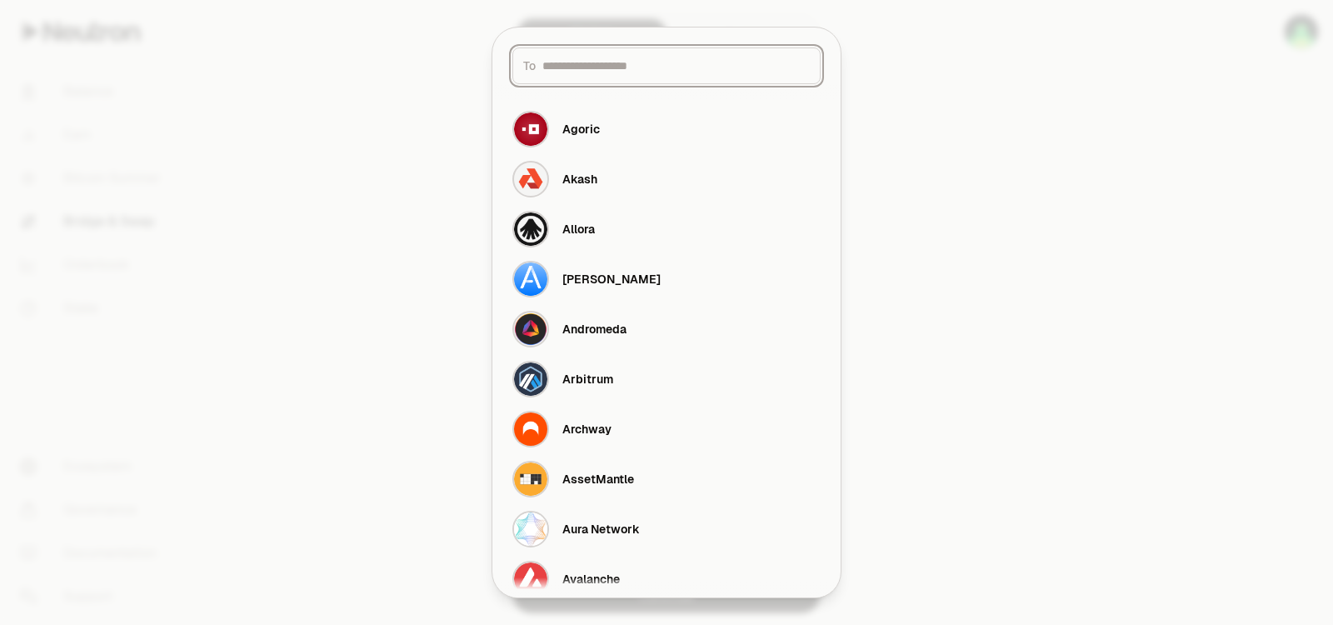
click at [615, 72] on input at bounding box center [675, 65] width 267 height 17
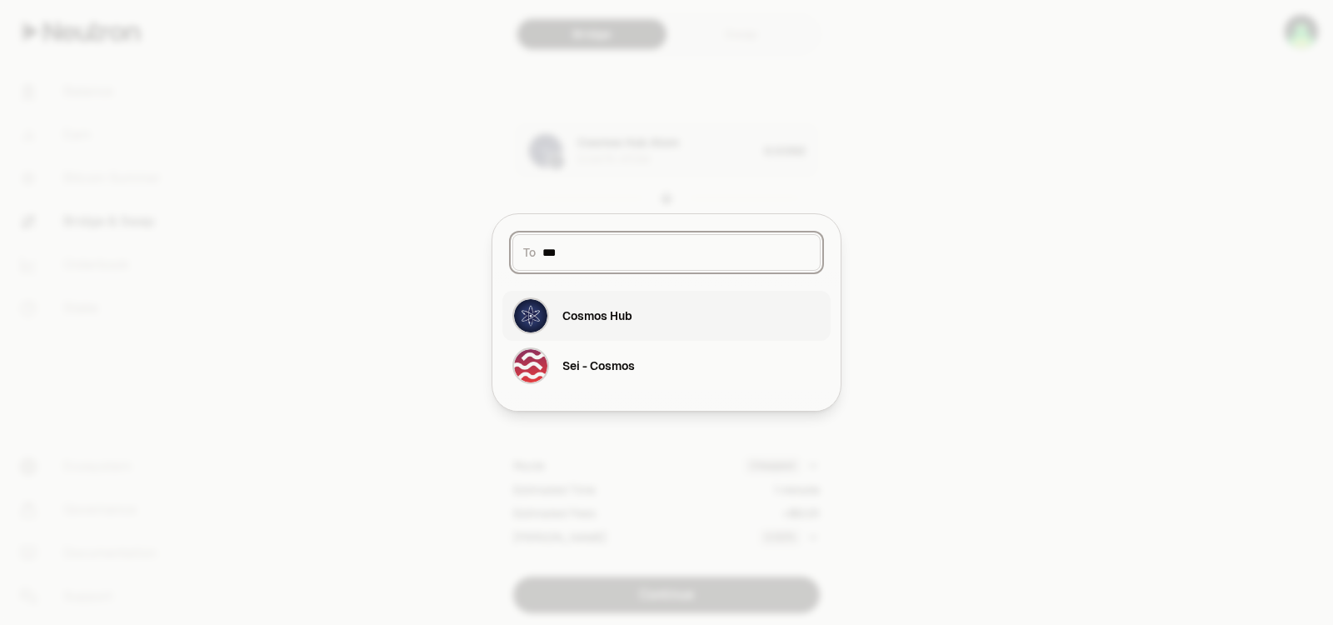
type input "***"
click at [637, 329] on button "Cosmos Hub" at bounding box center [666, 316] width 328 height 50
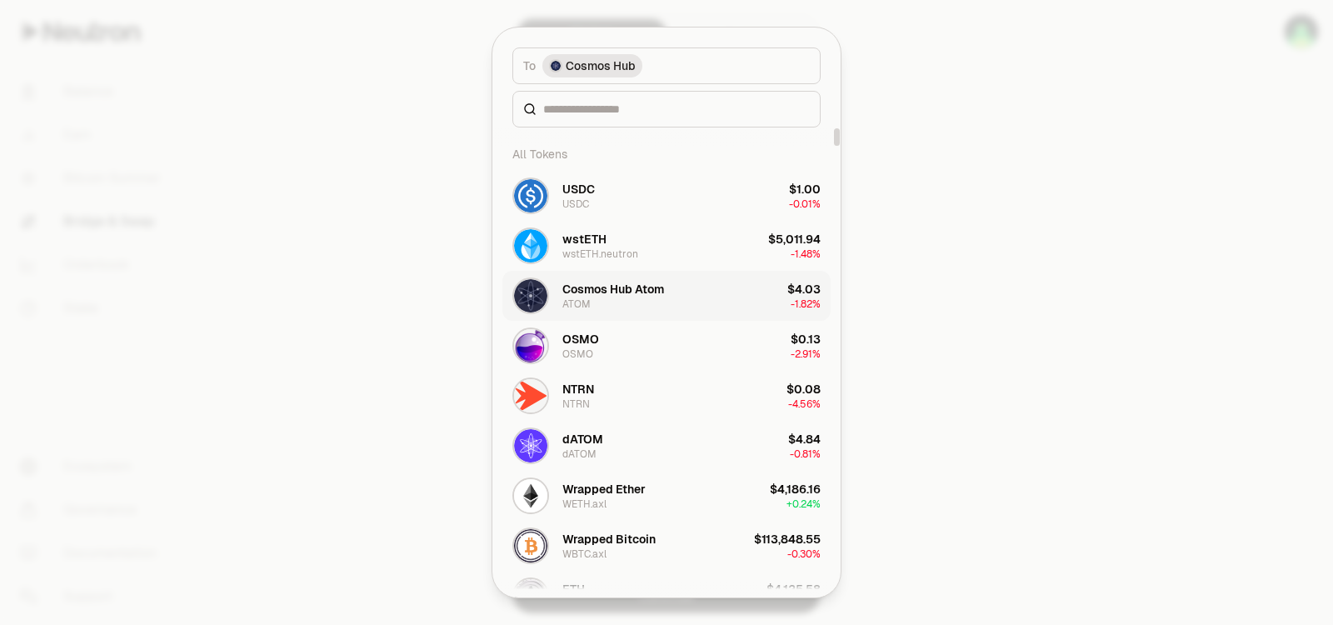
click at [638, 300] on div "Cosmos Hub Atom ATOM" at bounding box center [613, 296] width 102 height 30
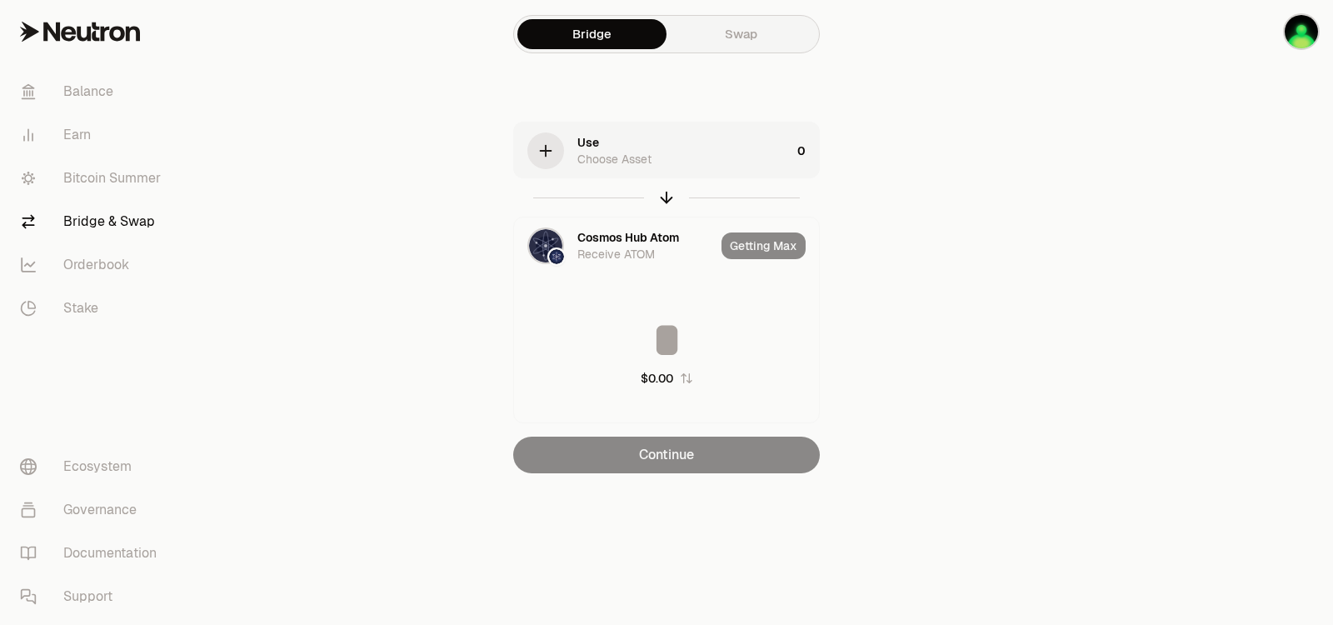
click at [740, 42] on link "Swap" at bounding box center [740, 34] width 149 height 30
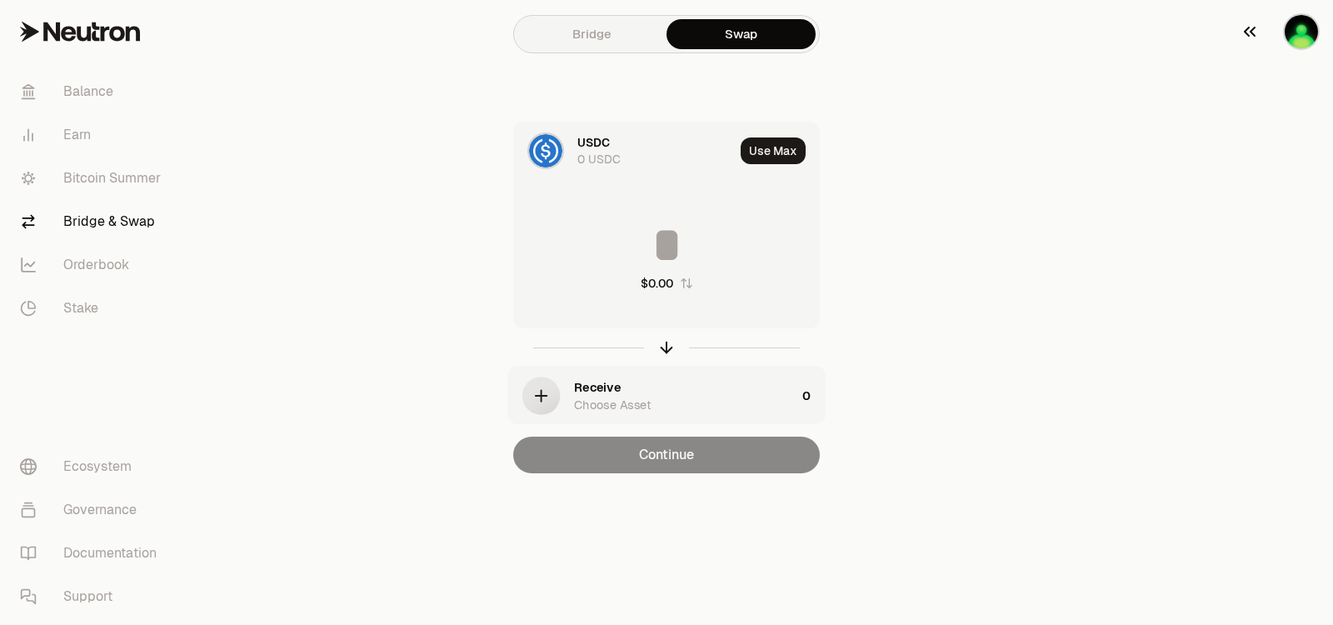
click at [1315, 39] on div "button" at bounding box center [1301, 31] width 37 height 37
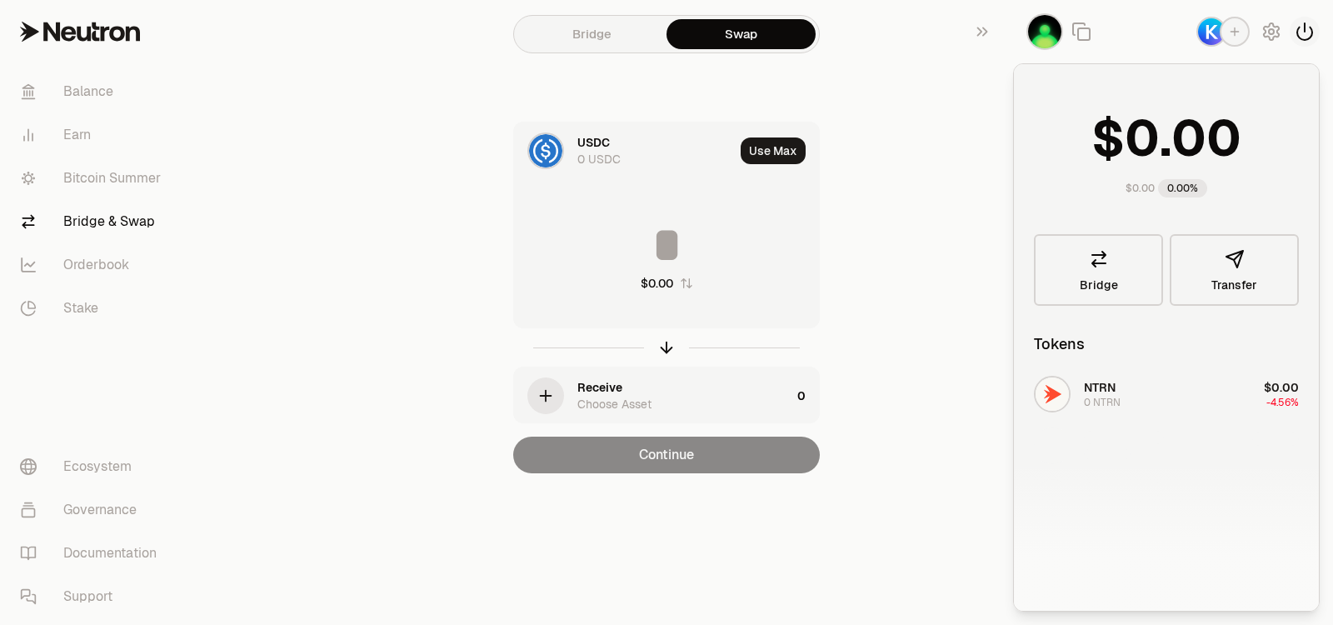
click at [1297, 31] on icon "button" at bounding box center [1304, 31] width 15 height 17
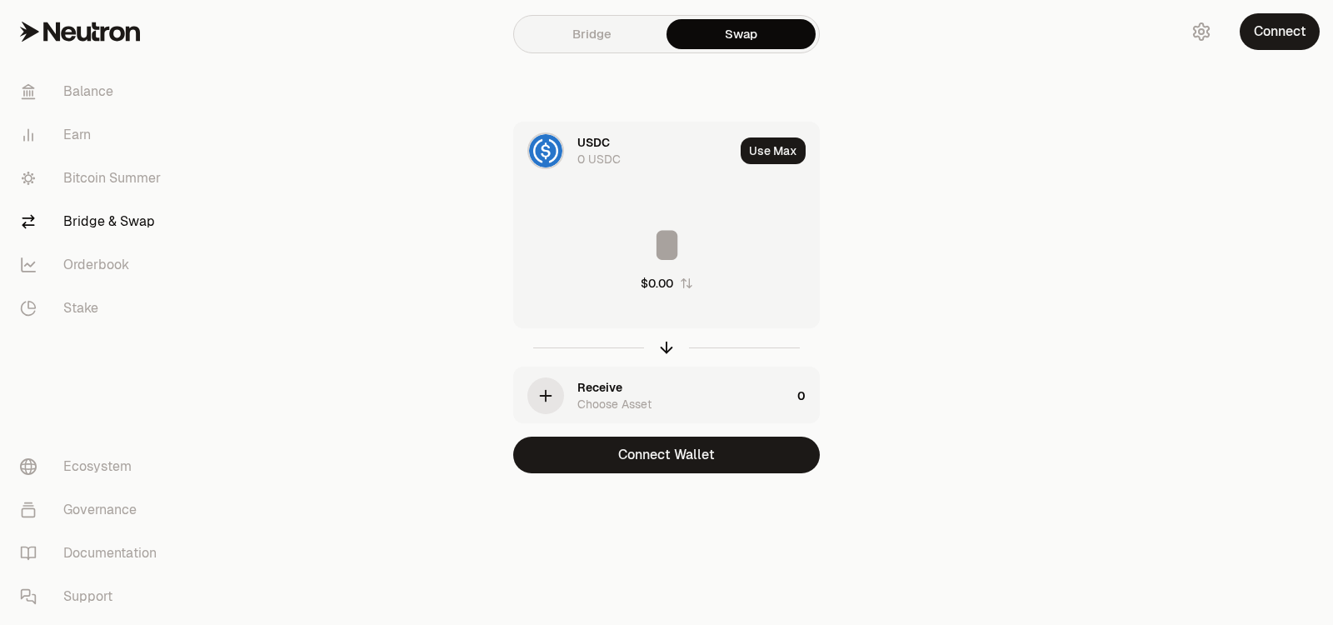
click at [618, 33] on link "Bridge" at bounding box center [591, 34] width 149 height 30
